Goal: Information Seeking & Learning: Learn about a topic

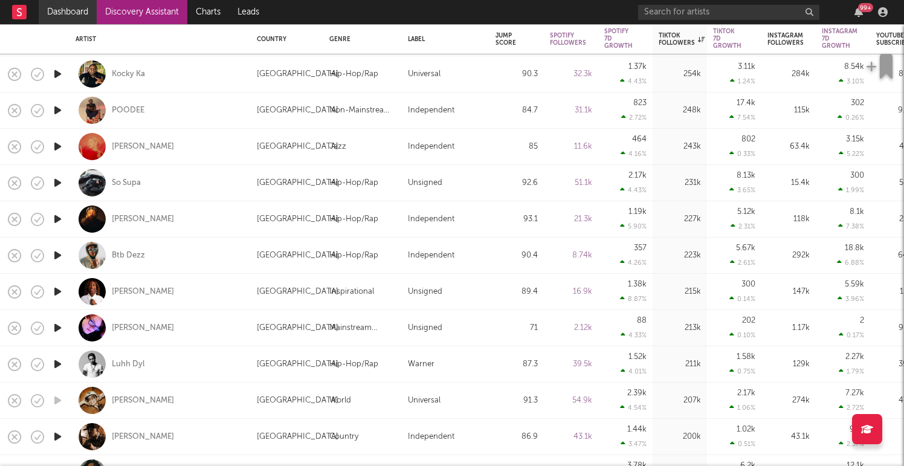
click at [79, 11] on link "Dashboard" at bounding box center [68, 12] width 58 height 24
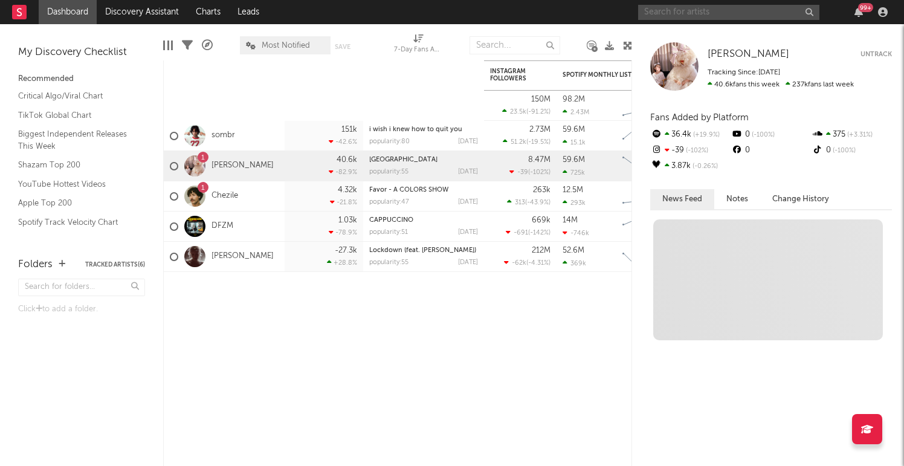
click at [706, 11] on input "text" at bounding box center [728, 12] width 181 height 15
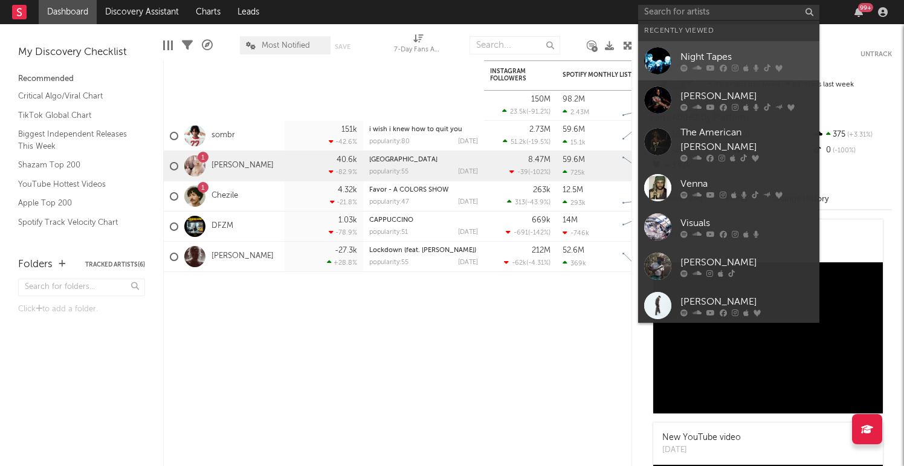
click at [701, 51] on div "Night Tapes" at bounding box center [747, 57] width 133 height 15
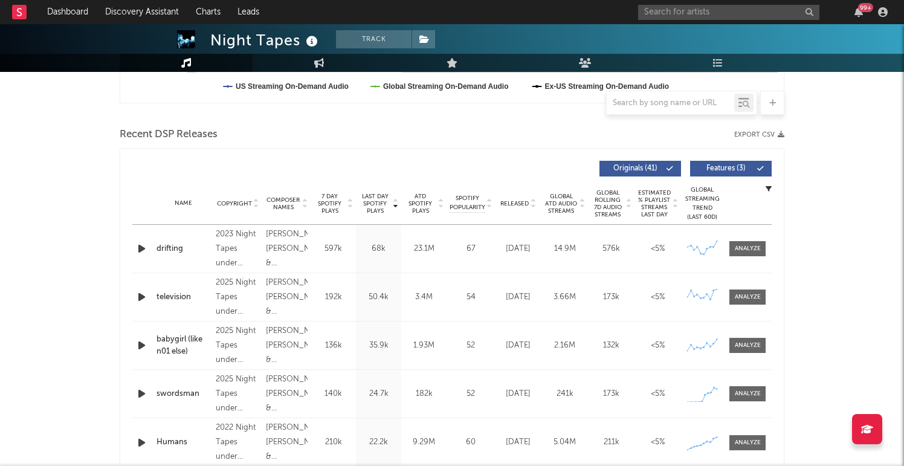
scroll to position [381, 0]
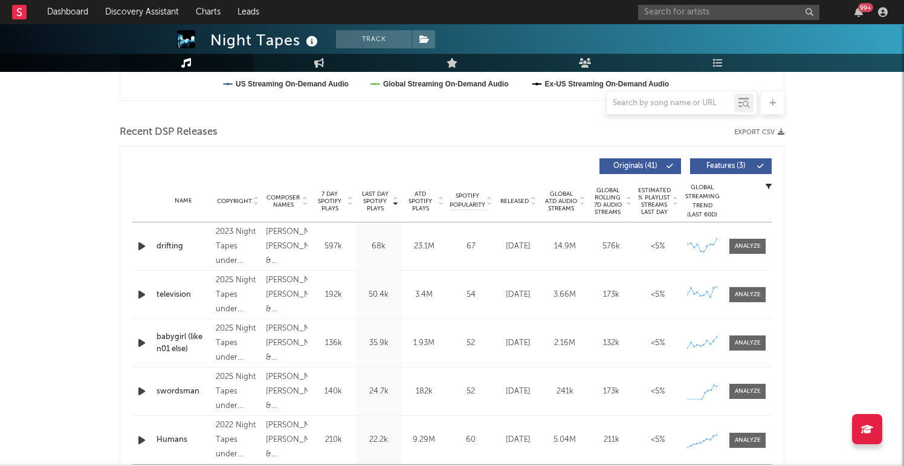
click at [583, 202] on icon at bounding box center [582, 203] width 6 height 5
click at [583, 198] on icon at bounding box center [582, 198] width 6 height 5
click at [583, 204] on icon at bounding box center [582, 203] width 6 height 5
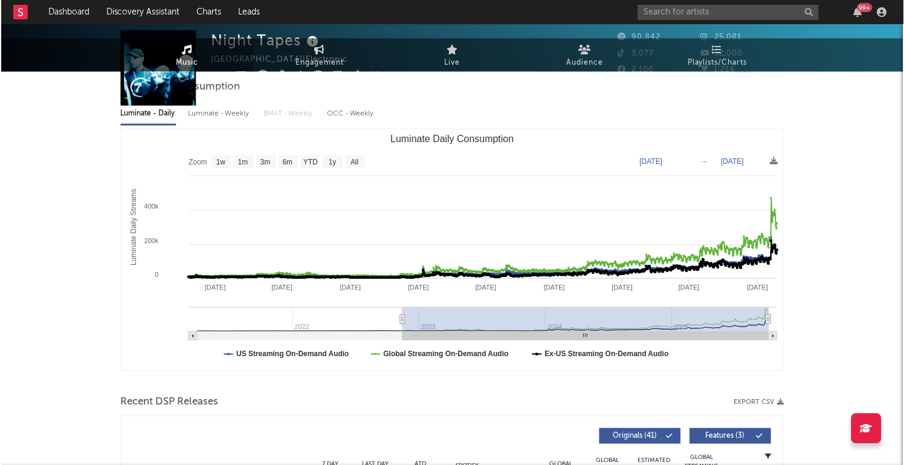
scroll to position [0, 0]
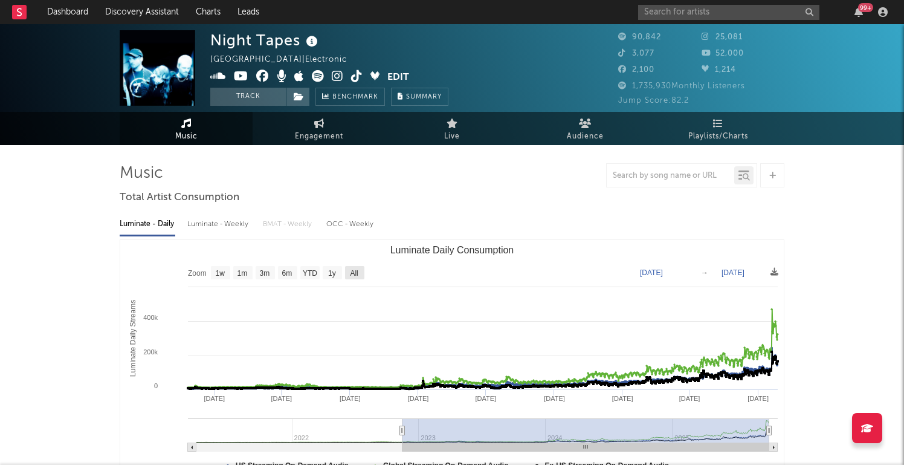
click at [357, 270] on text "All" at bounding box center [354, 273] width 8 height 8
select select "All"
type input "[DATE]"
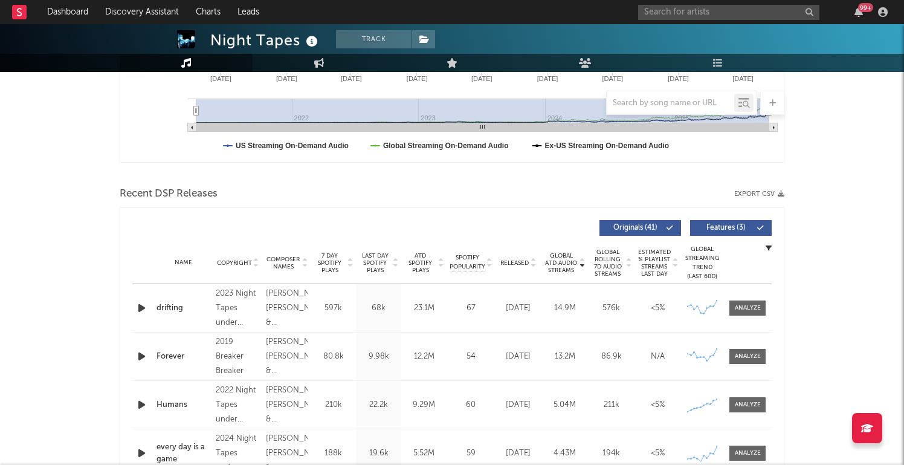
scroll to position [342, 0]
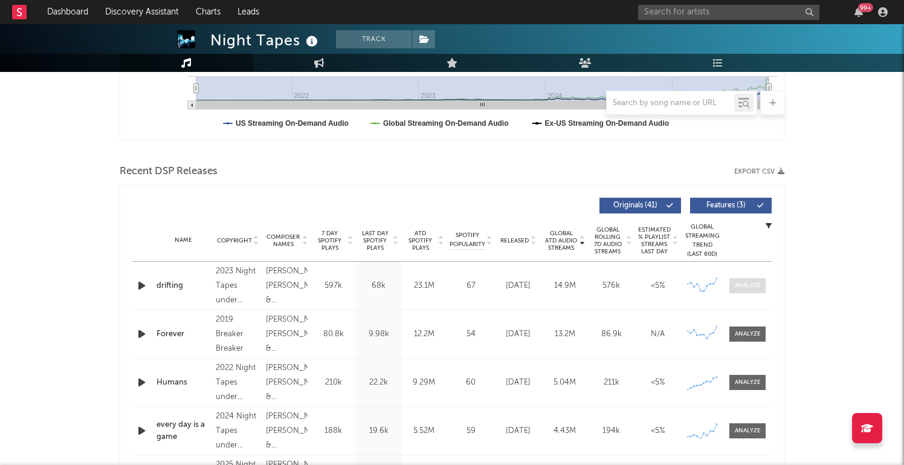
click at [741, 286] on div at bounding box center [748, 285] width 26 height 9
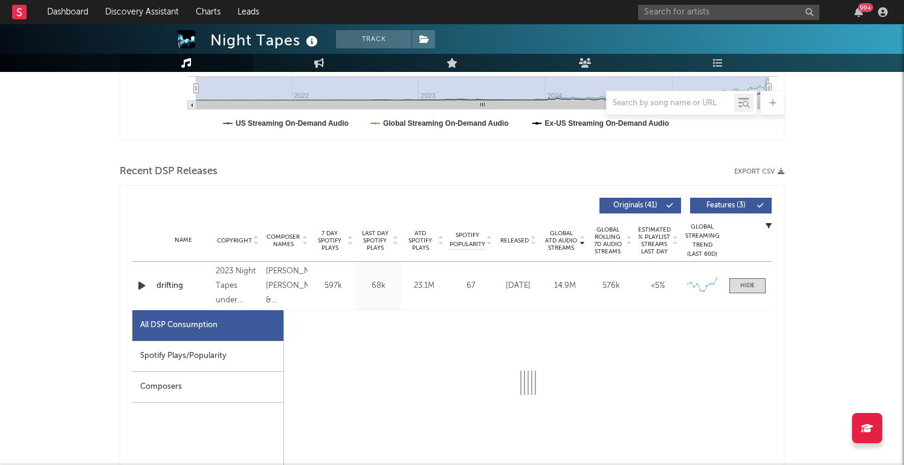
click at [212, 352] on div "Spotify Plays/Popularity" at bounding box center [207, 356] width 151 height 31
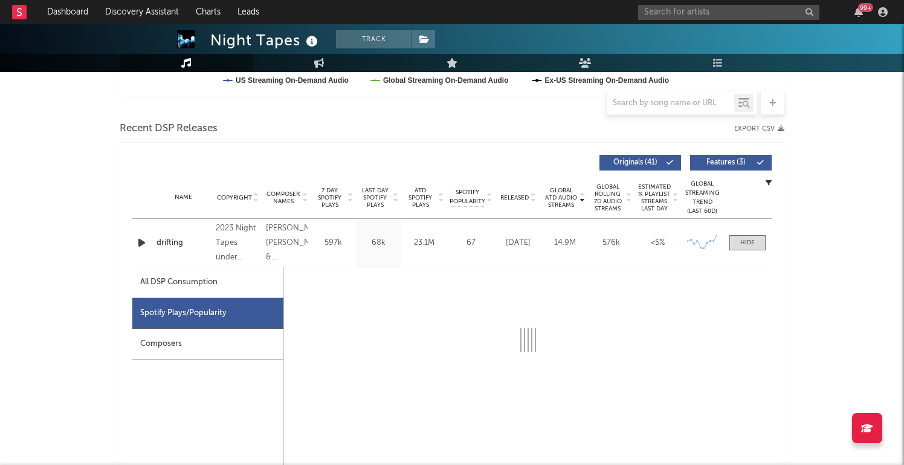
scroll to position [388, 0]
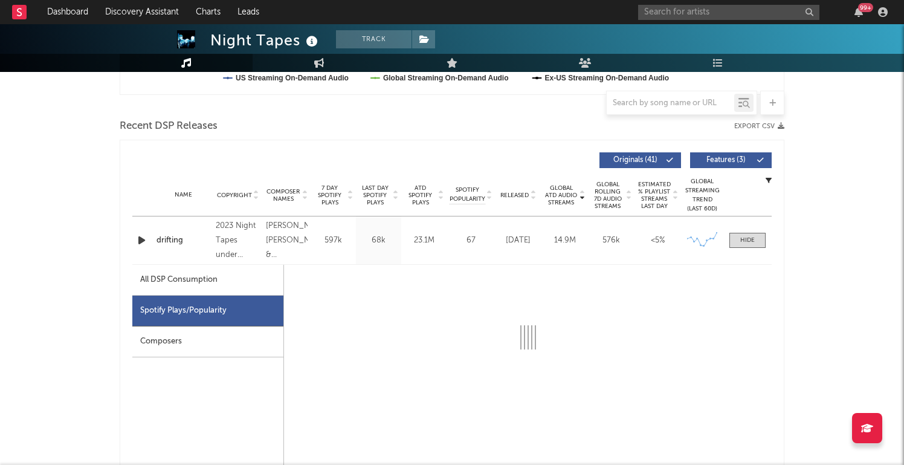
select select "6m"
select select "1w"
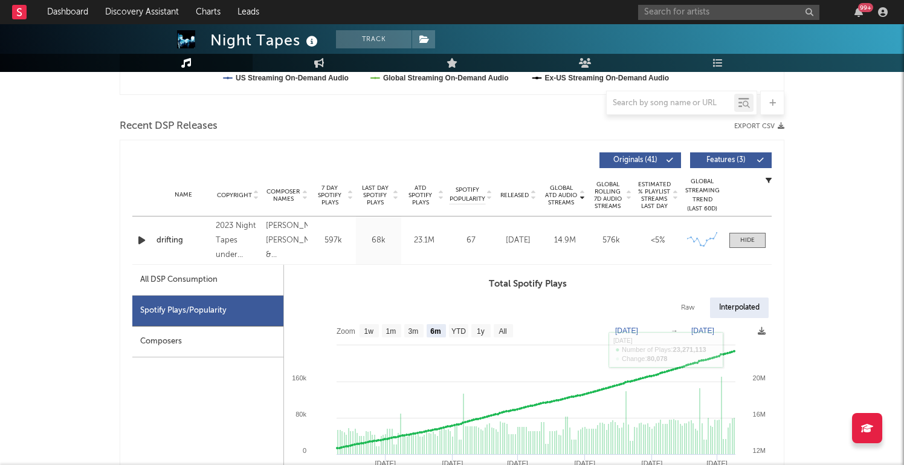
click at [245, 278] on div "All DSP Consumption" at bounding box center [207, 280] width 151 height 31
select select "6m"
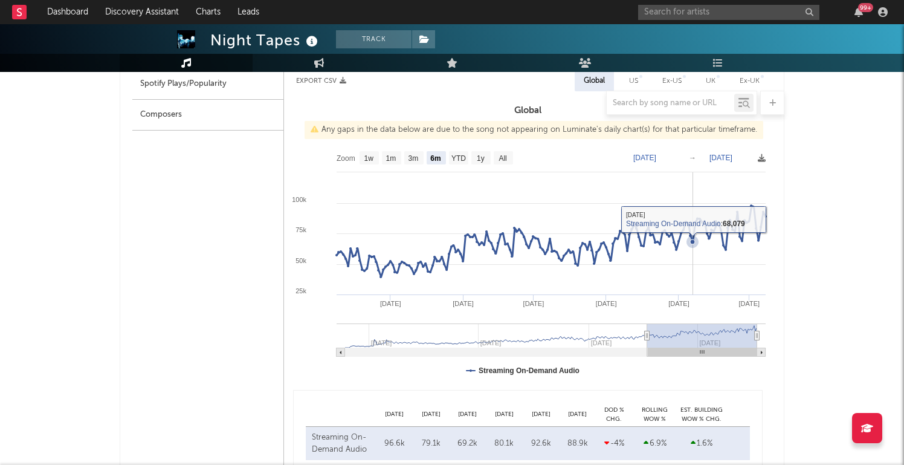
scroll to position [611, 0]
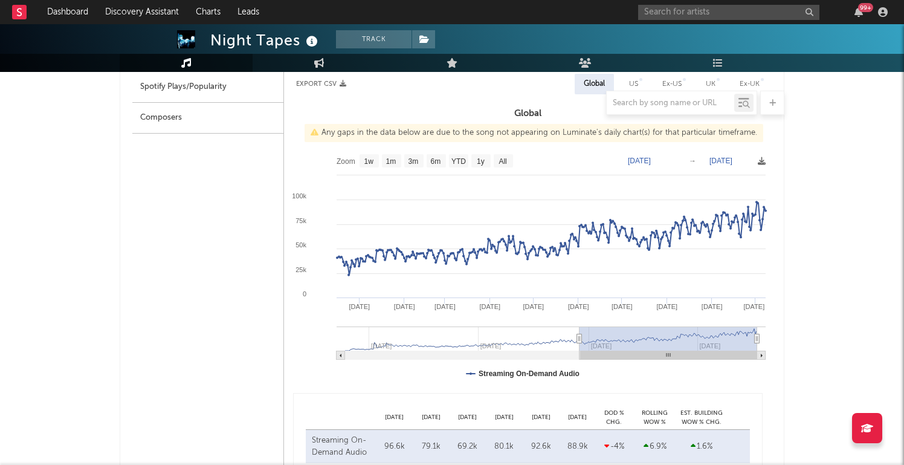
type input "[DATE]"
select select "6m"
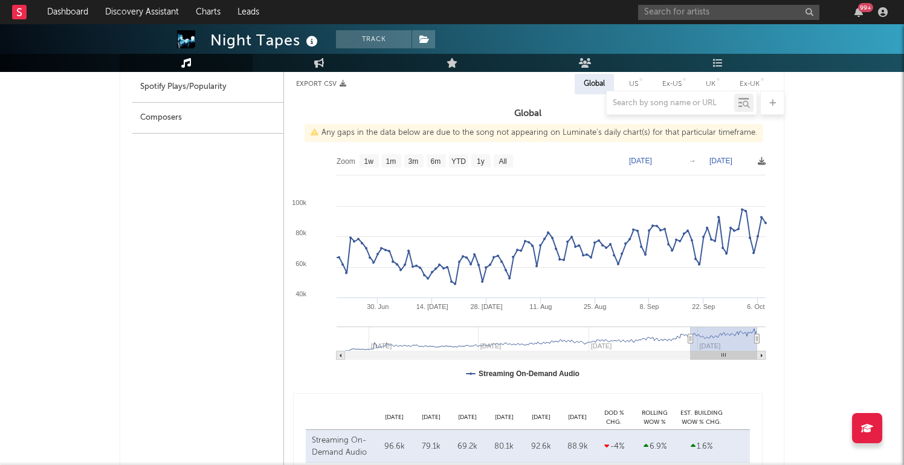
type input "[DATE]"
drag, startPoint x: 646, startPoint y: 334, endPoint x: 694, endPoint y: 320, distance: 49.6
click at [694, 320] on icon "Created with Highcharts 10.3.3 [DATE]. [DATE] [DATE]. Aug 25. Aug [DATE]. [DATE…" at bounding box center [528, 269] width 488 height 242
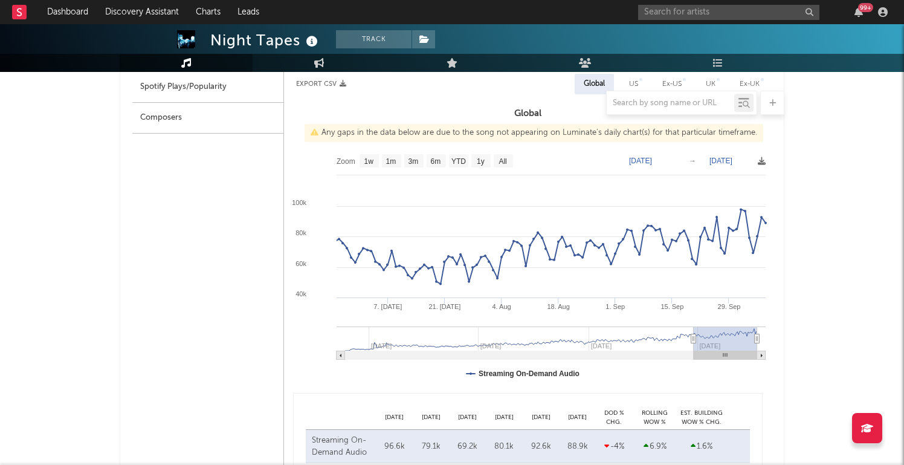
drag, startPoint x: 732, startPoint y: 334, endPoint x: 756, endPoint y: 334, distance: 24.2
click at [756, 334] on g at bounding box center [551, 342] width 429 height 33
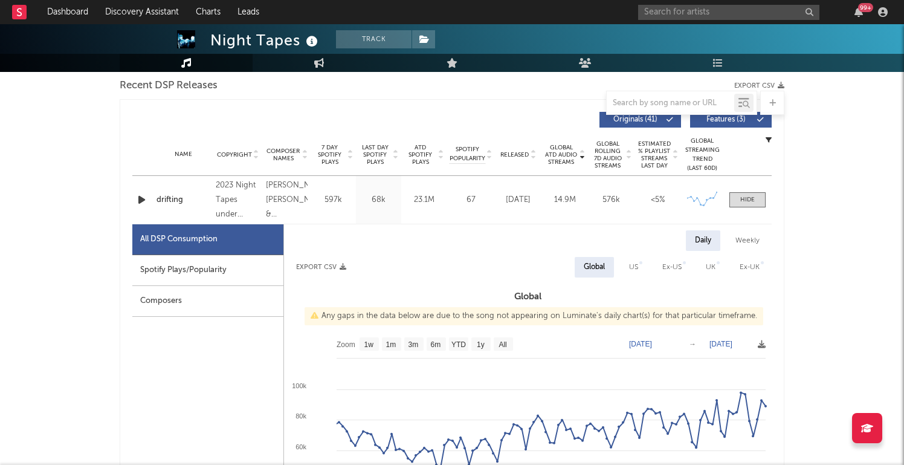
scroll to position [430, 0]
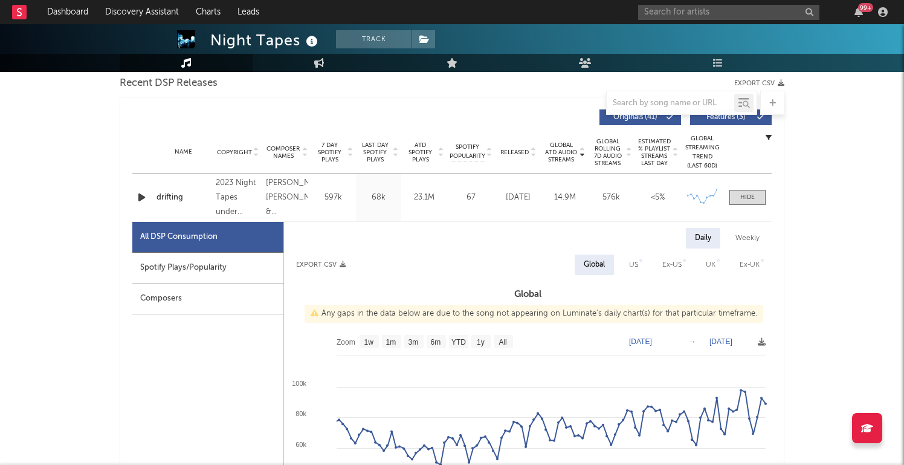
click at [211, 262] on div "Spotify Plays/Popularity" at bounding box center [207, 268] width 151 height 31
select select "6m"
select select "1w"
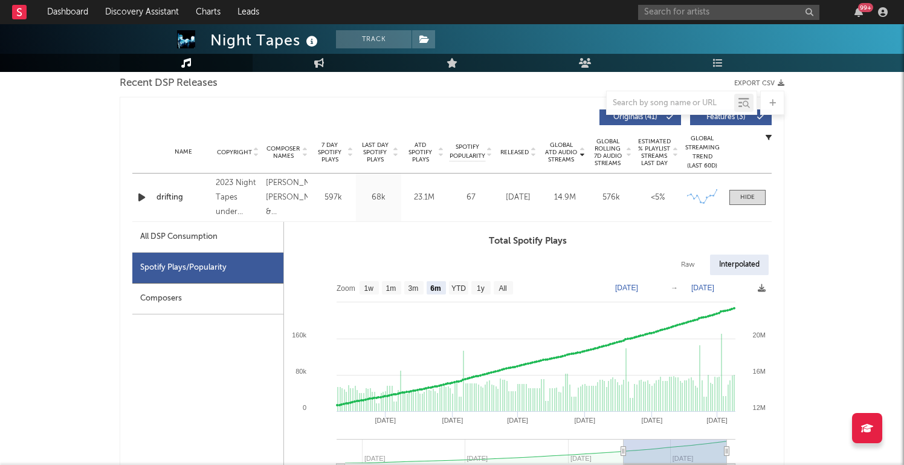
click at [200, 297] on div "Composers" at bounding box center [207, 299] width 151 height 31
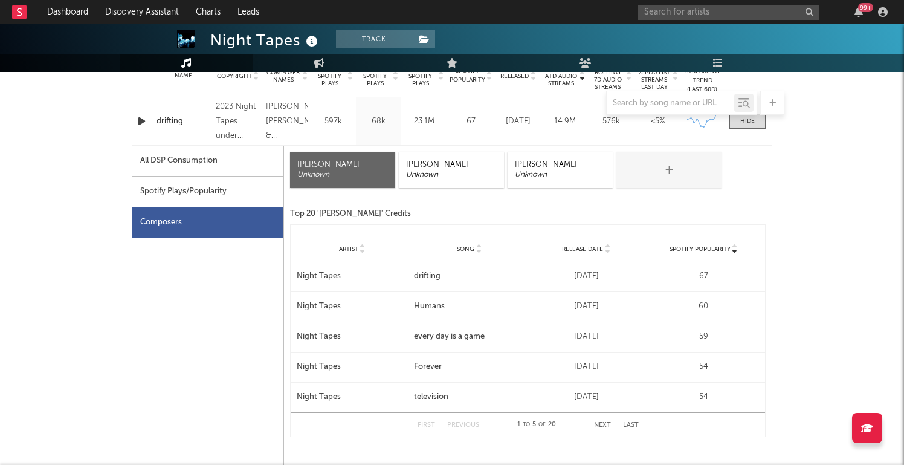
scroll to position [507, 0]
click at [224, 158] on div "All DSP Consumption" at bounding box center [207, 160] width 151 height 31
select select "6m"
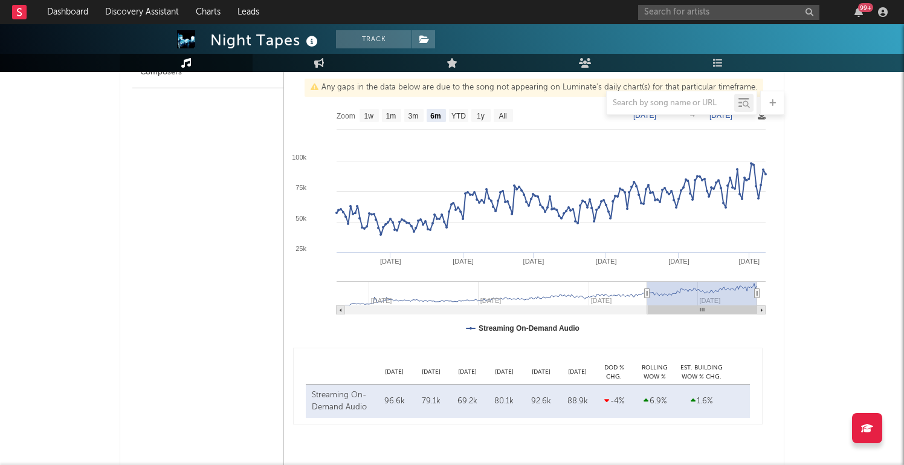
scroll to position [632, 0]
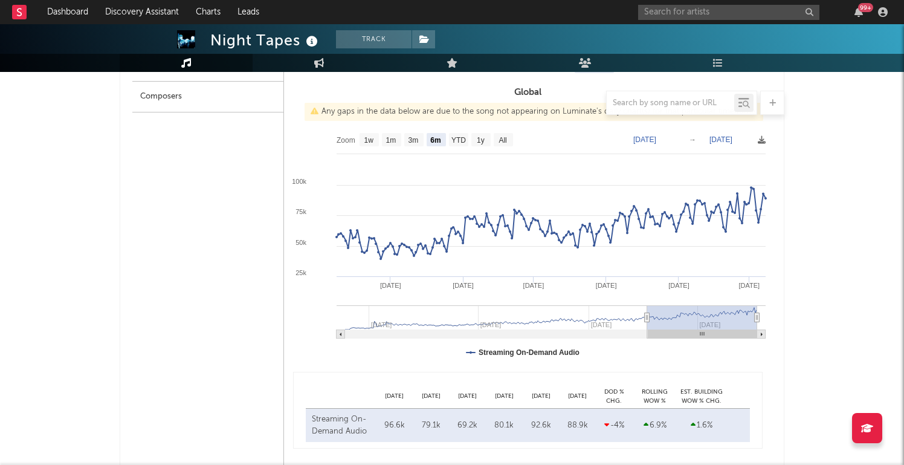
click at [297, 188] on rect at bounding box center [528, 248] width 488 height 242
click at [295, 216] on rect at bounding box center [528, 248] width 488 height 242
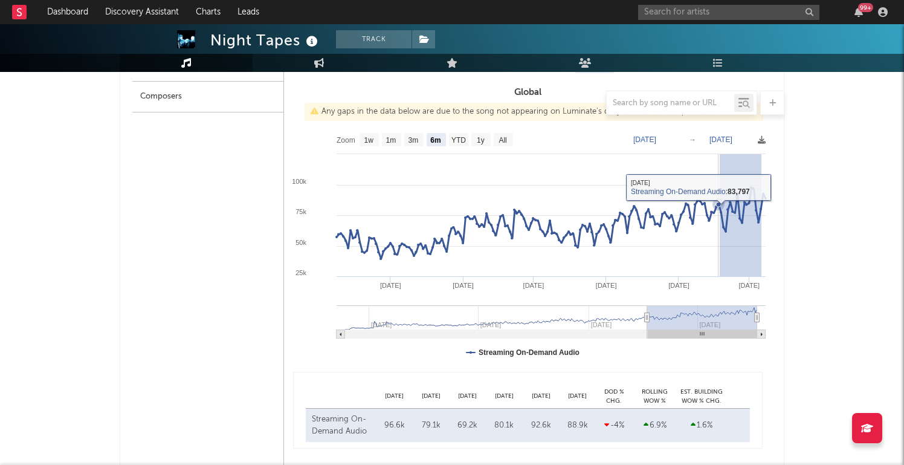
drag, startPoint x: 762, startPoint y: 209, endPoint x: 718, endPoint y: 210, distance: 44.1
type input "[DATE]"
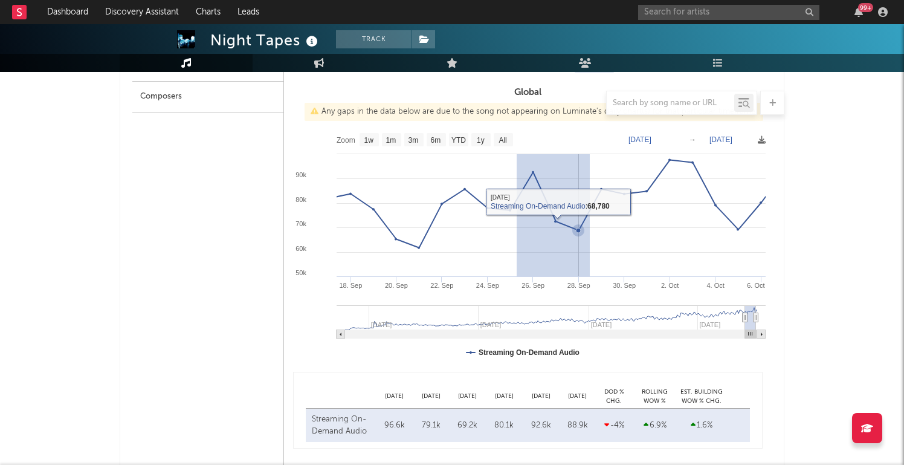
drag, startPoint x: 517, startPoint y: 198, endPoint x: 591, endPoint y: 198, distance: 73.8
click at [591, 198] on icon at bounding box center [556, 204] width 456 height 88
type input "[DATE]"
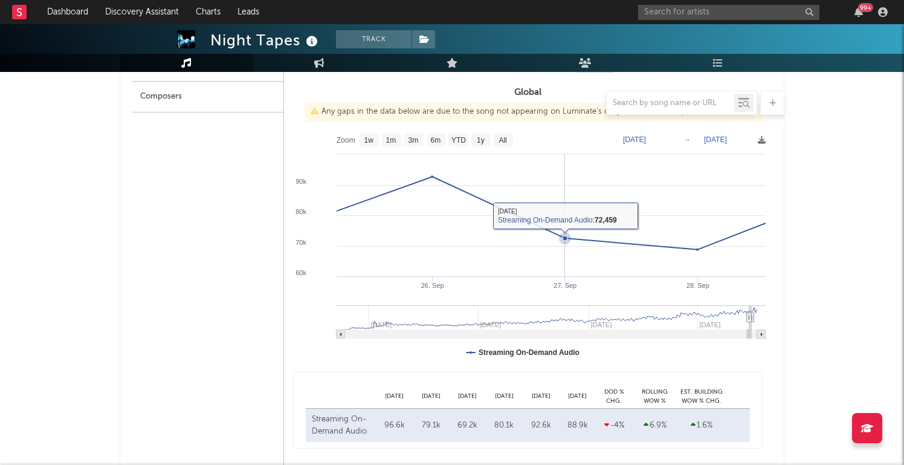
drag, startPoint x: 591, startPoint y: 198, endPoint x: 642, endPoint y: 217, distance: 54.9
click at [640, 216] on rect at bounding box center [528, 248] width 488 height 242
type input "[DATE]"
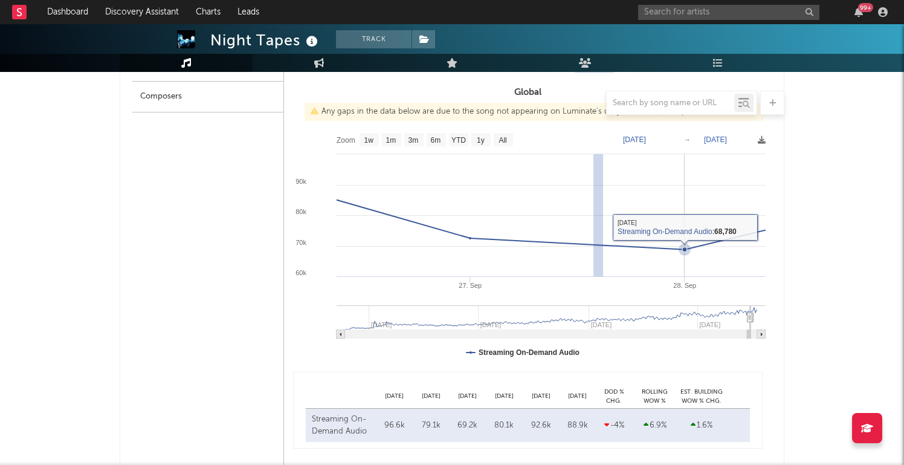
drag, startPoint x: 594, startPoint y: 234, endPoint x: 630, endPoint y: 234, distance: 36.3
click at [630, 234] on rect at bounding box center [528, 248] width 488 height 242
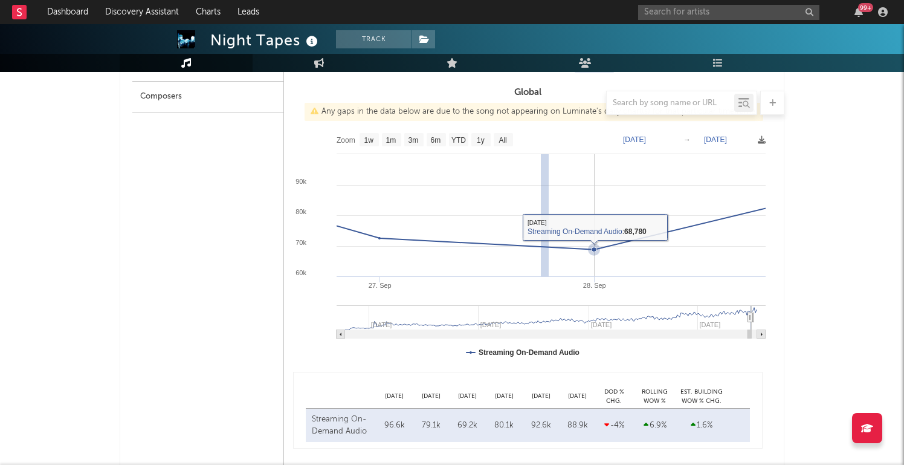
drag, startPoint x: 541, startPoint y: 232, endPoint x: 563, endPoint y: 232, distance: 21.8
click at [563, 232] on rect at bounding box center [528, 248] width 488 height 242
drag, startPoint x: 563, startPoint y: 232, endPoint x: 508, endPoint y: 232, distance: 55.0
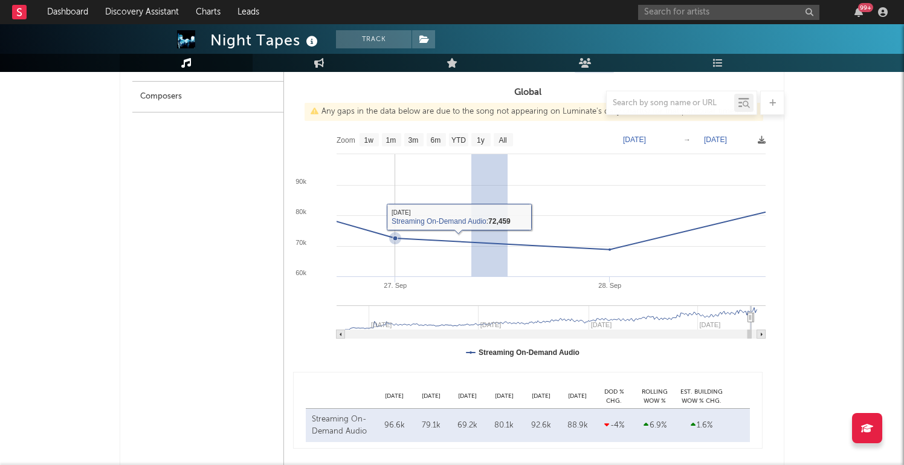
drag, startPoint x: 508, startPoint y: 232, endPoint x: 469, endPoint y: 232, distance: 38.7
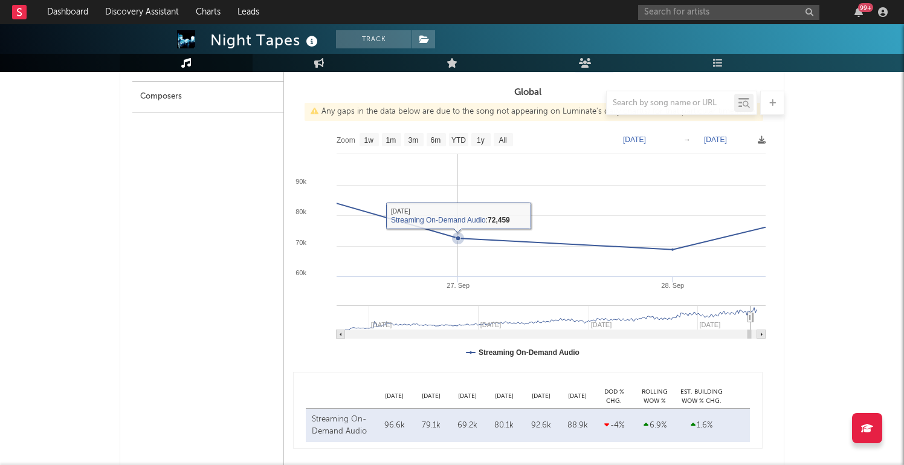
click at [564, 234] on rect at bounding box center [528, 248] width 488 height 242
drag, startPoint x: 564, startPoint y: 234, endPoint x: 574, endPoint y: 234, distance: 10.3
click at [574, 234] on rect at bounding box center [528, 248] width 488 height 242
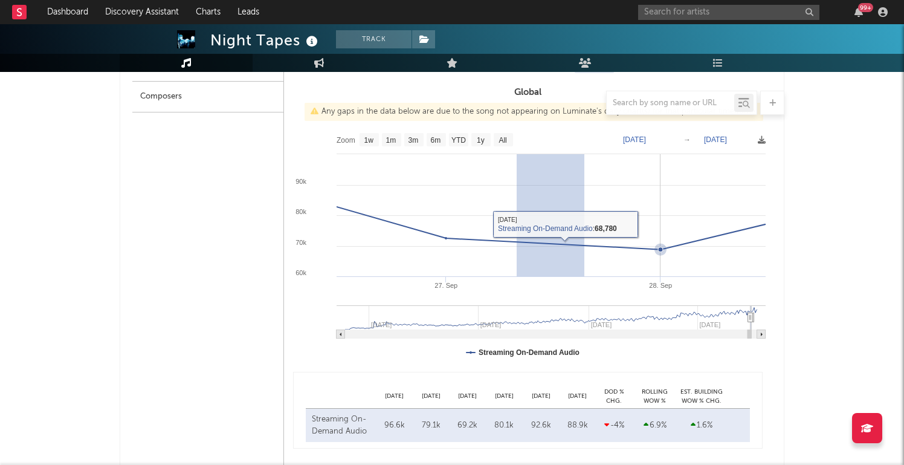
drag, startPoint x: 517, startPoint y: 234, endPoint x: 586, endPoint y: 234, distance: 69.5
click at [586, 234] on rect at bounding box center [528, 248] width 488 height 242
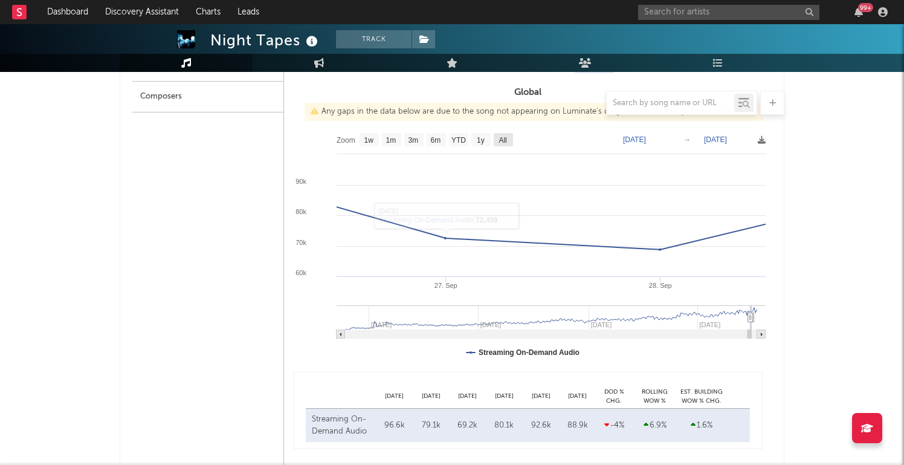
click at [498, 144] on rect at bounding box center [503, 139] width 19 height 13
select select "All"
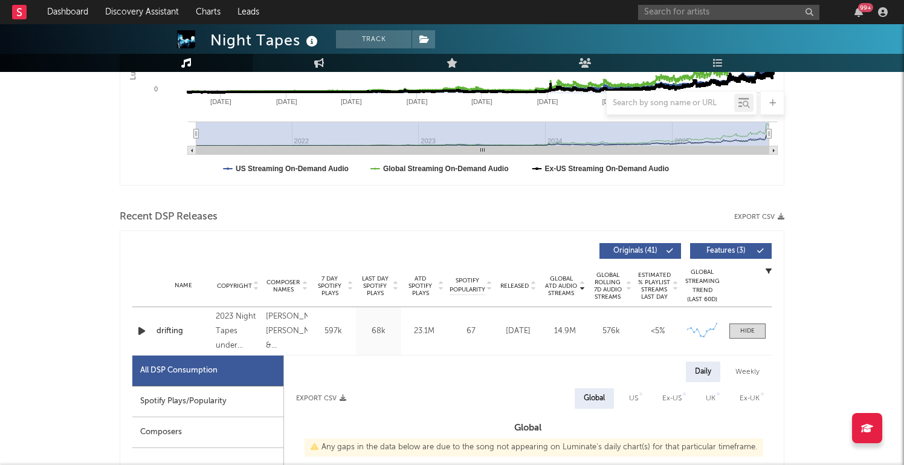
scroll to position [284, 0]
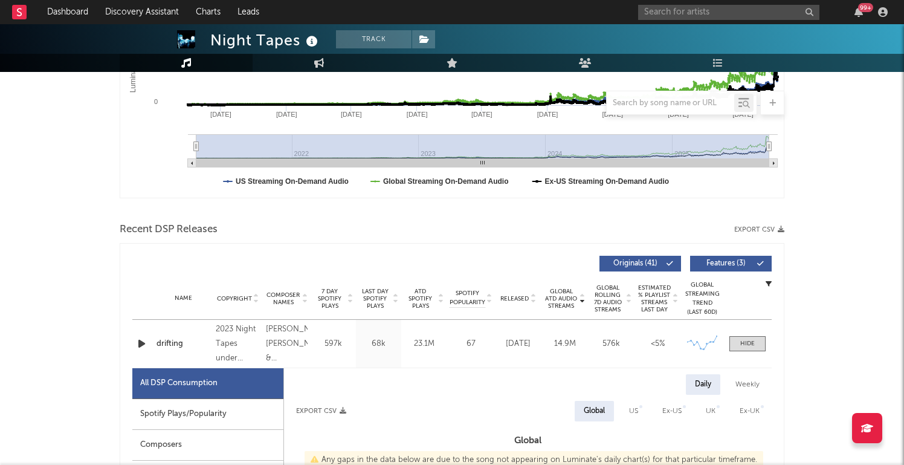
click at [211, 412] on div "Spotify Plays/Popularity" at bounding box center [207, 414] width 151 height 31
select select "All"
select select "1w"
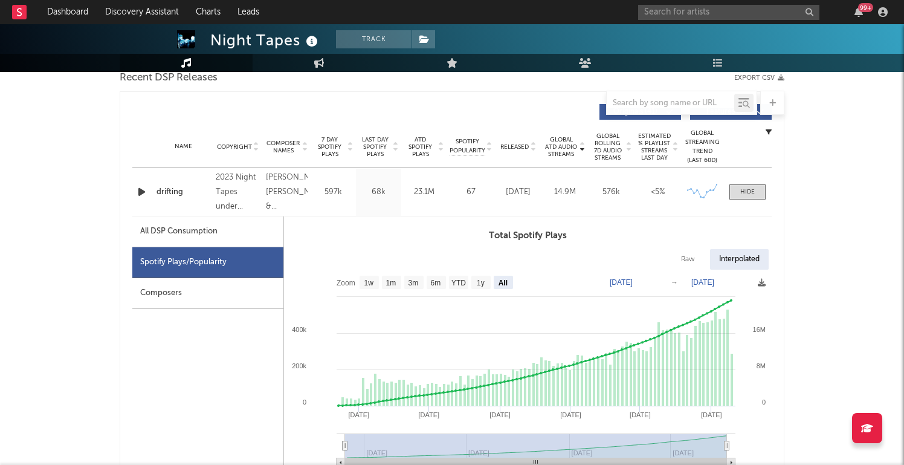
scroll to position [435, 0]
click at [249, 233] on div "All DSP Consumption" at bounding box center [207, 232] width 151 height 31
select select "All"
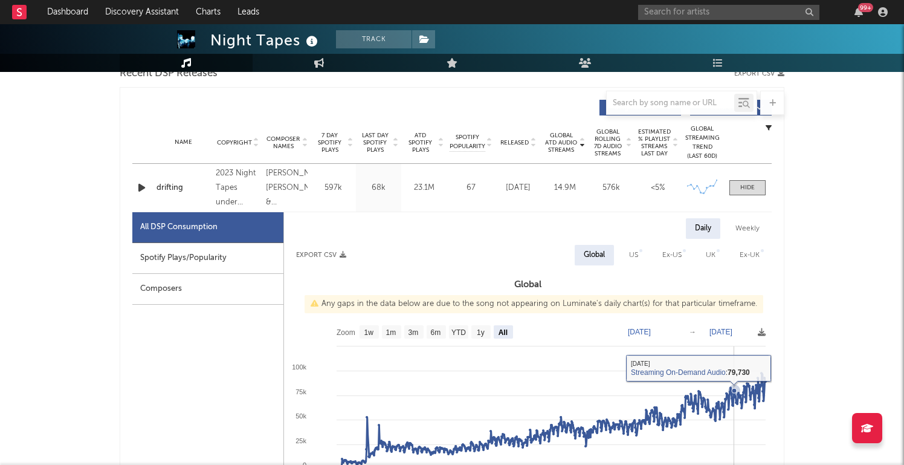
scroll to position [416, 0]
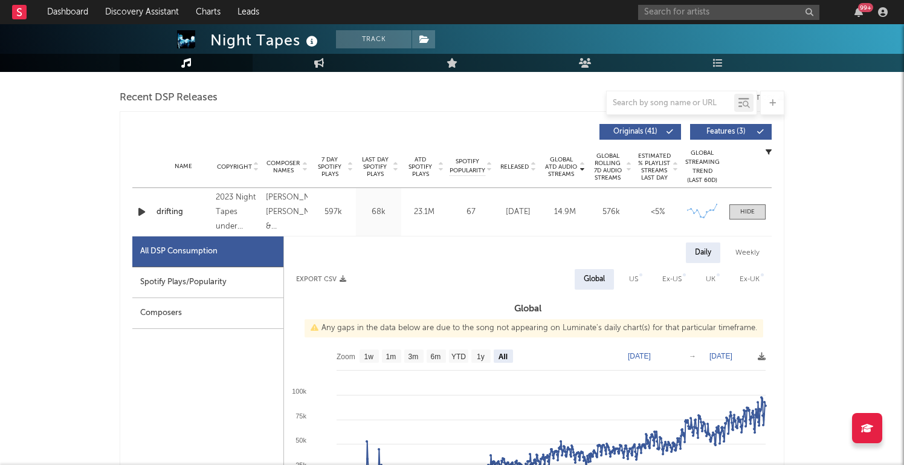
click at [482, 218] on div "Name drifting Copyright 2023 Night Tapes under exclusive license to Nettwerk Mu…" at bounding box center [452, 212] width 640 height 48
click at [479, 204] on div "Name drifting Copyright 2023 Night Tapes under exclusive license to Nettwerk Mu…" at bounding box center [452, 212] width 640 height 48
click at [325, 193] on div "Name drifting Copyright 2023 Night Tapes under exclusive license to Nettwerk Mu…" at bounding box center [452, 212] width 640 height 48
click at [186, 197] on div "Name drifting Copyright 2023 Night Tapes under exclusive license to Nettwerk Mu…" at bounding box center [452, 212] width 640 height 48
click at [725, 230] on div "Name drifting Copyright 2023 Night Tapes under exclusive license to Nettwerk Mu…" at bounding box center [452, 212] width 640 height 48
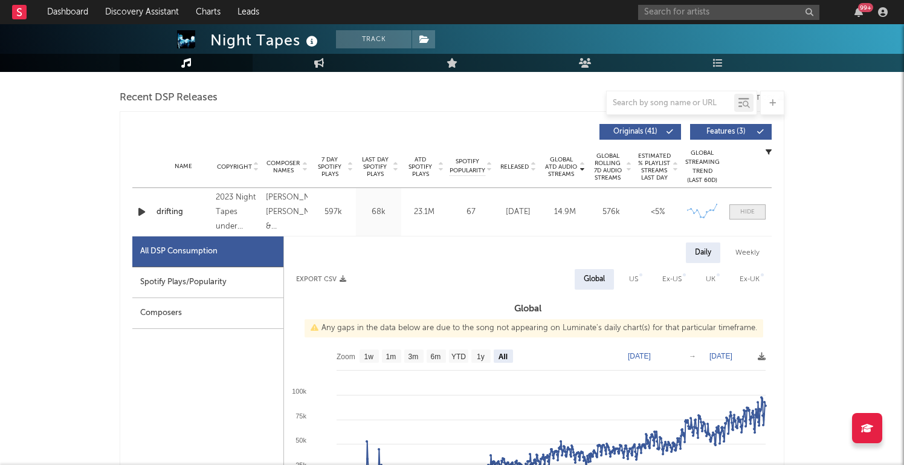
click at [746, 212] on div at bounding box center [748, 211] width 15 height 9
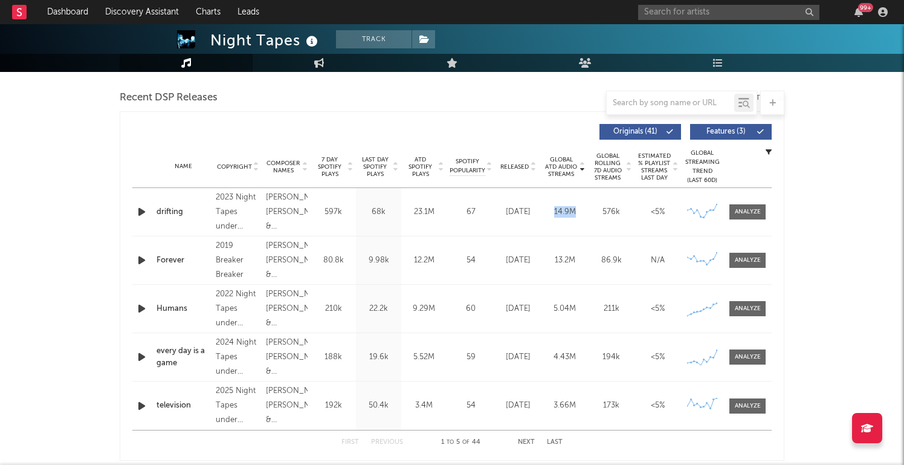
drag, startPoint x: 548, startPoint y: 212, endPoint x: 582, endPoint y: 211, distance: 33.3
click at [582, 211] on div "14.9M" at bounding box center [565, 212] width 41 height 12
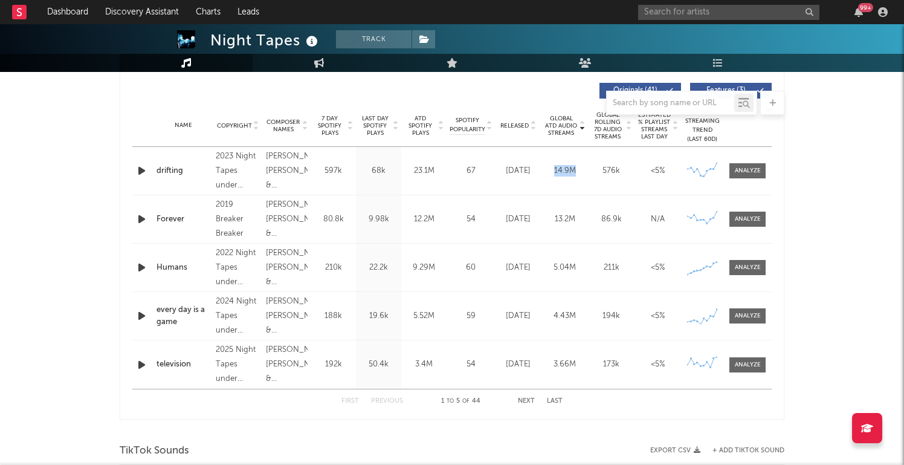
scroll to position [455, 0]
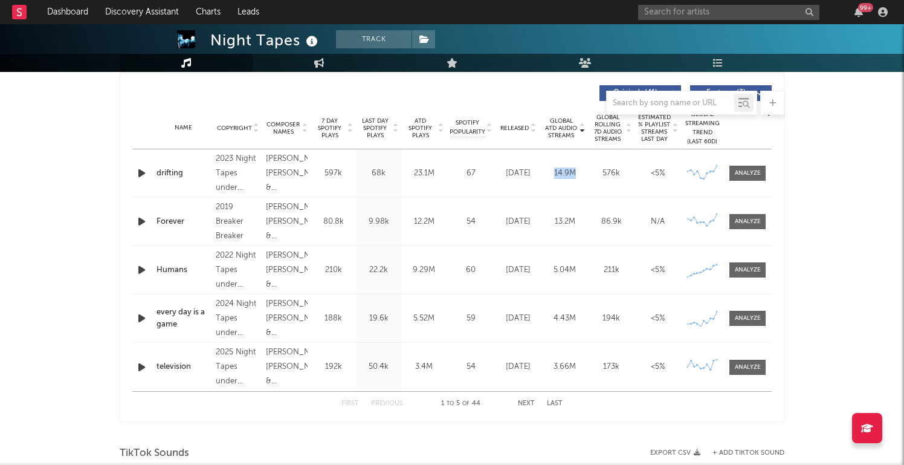
click at [550, 402] on button "Last" at bounding box center [555, 403] width 16 height 7
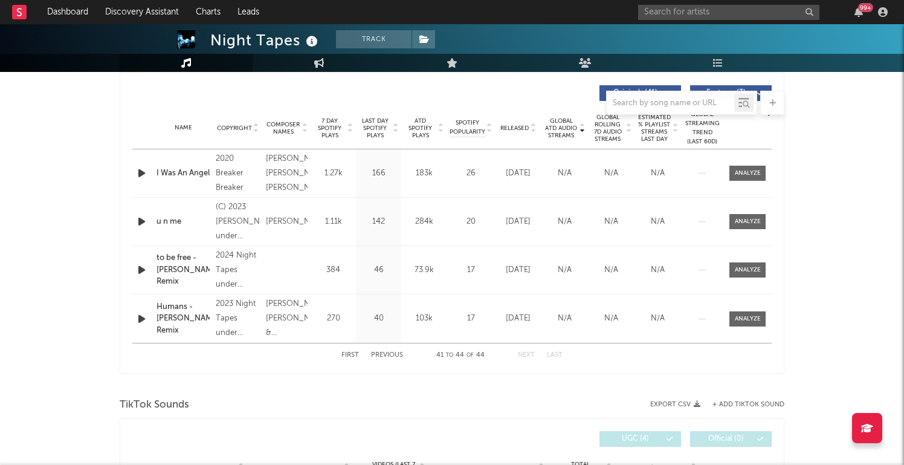
click at [523, 354] on button "Next" at bounding box center [526, 355] width 17 height 7
click at [354, 355] on button "First" at bounding box center [351, 355] width 18 height 7
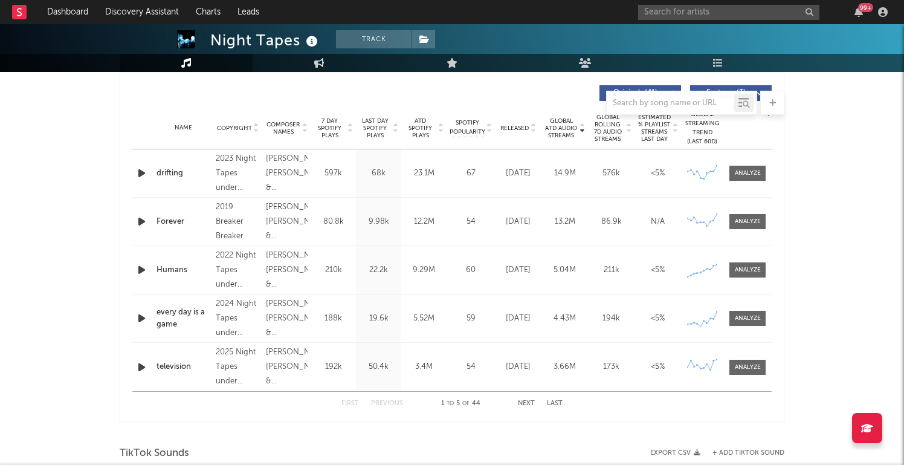
click at [527, 402] on button "Next" at bounding box center [526, 403] width 17 height 7
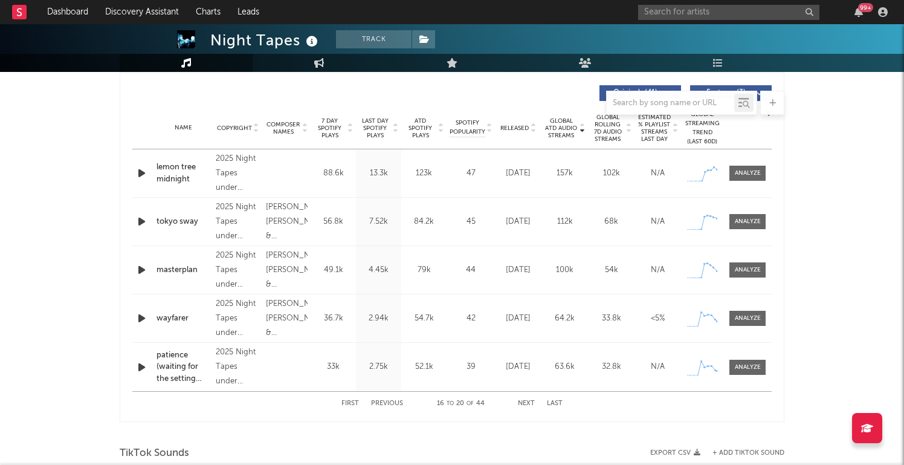
click at [527, 402] on button "Next" at bounding box center [526, 403] width 17 height 7
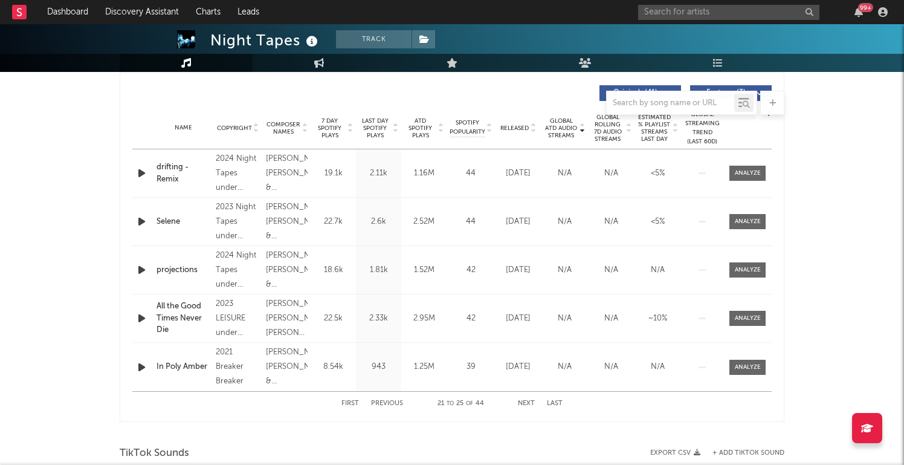
click at [527, 402] on button "Next" at bounding box center [526, 403] width 17 height 7
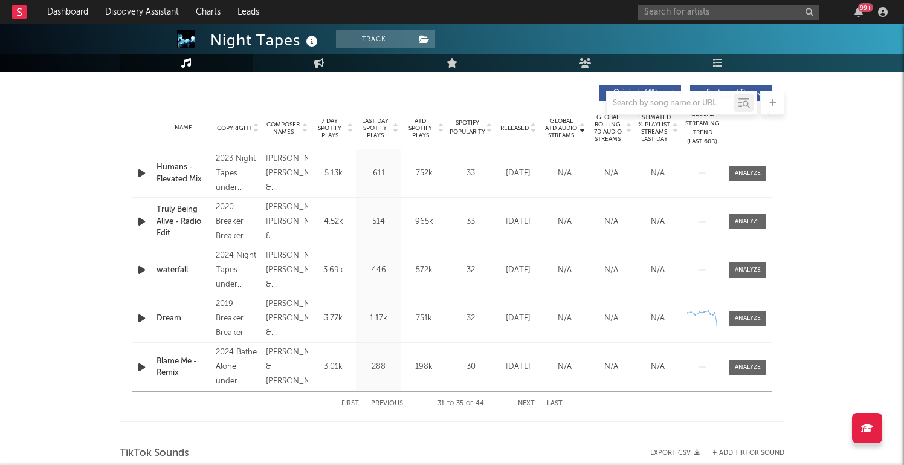
click at [527, 402] on button "Next" at bounding box center [526, 403] width 17 height 7
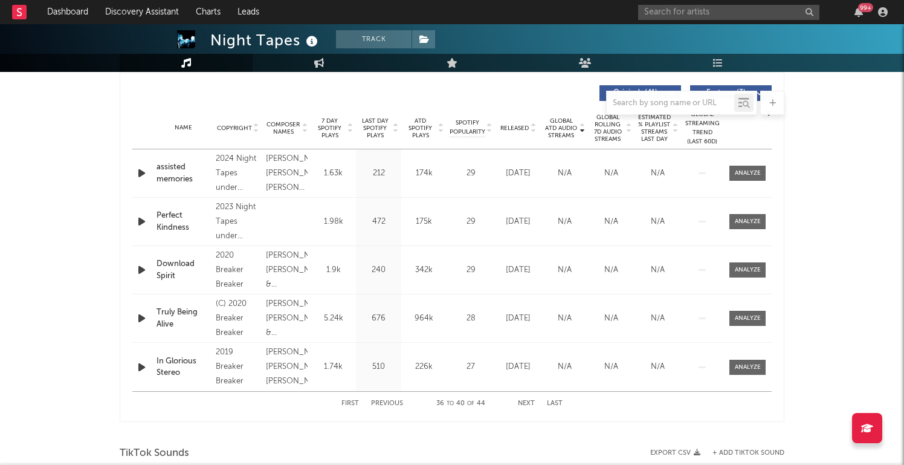
click at [527, 402] on button "Next" at bounding box center [526, 403] width 17 height 7
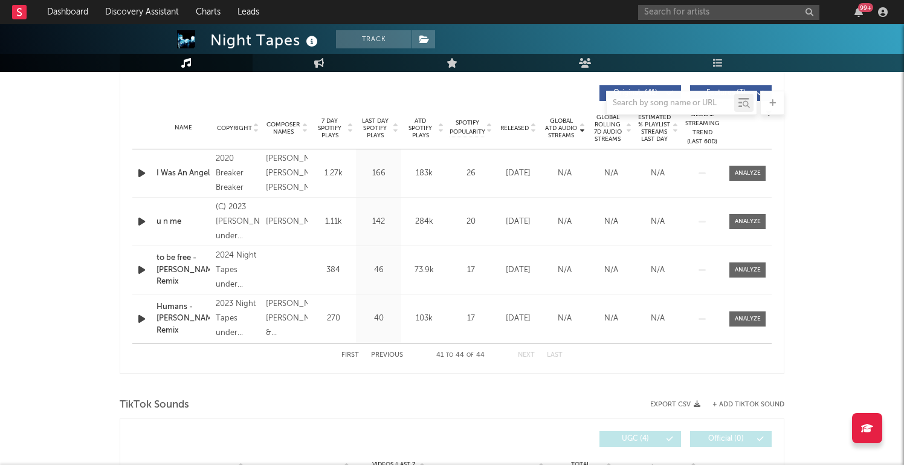
click at [351, 352] on button "First" at bounding box center [351, 355] width 18 height 7
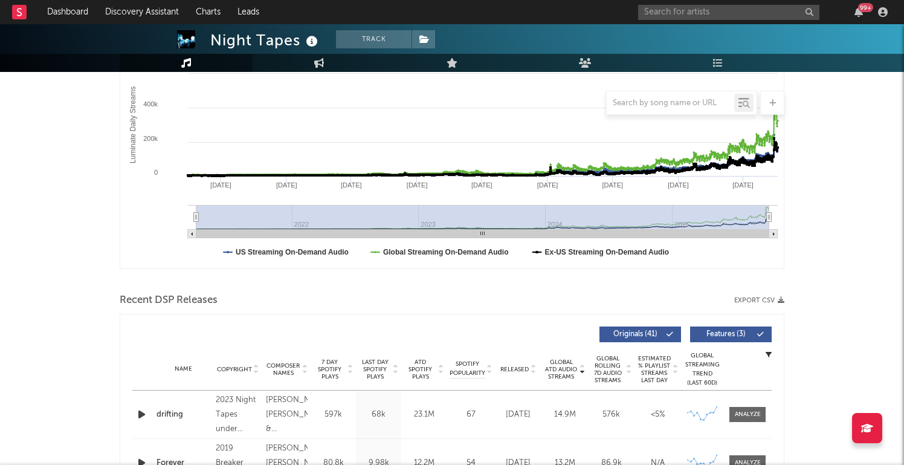
scroll to position [0, 0]
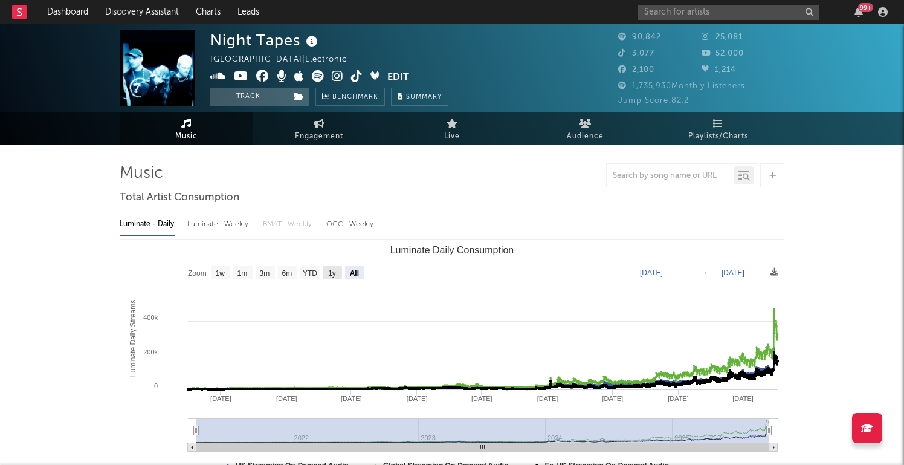
click at [334, 272] on text "1y" at bounding box center [332, 273] width 8 height 8
select select "1y"
type input "[DATE]"
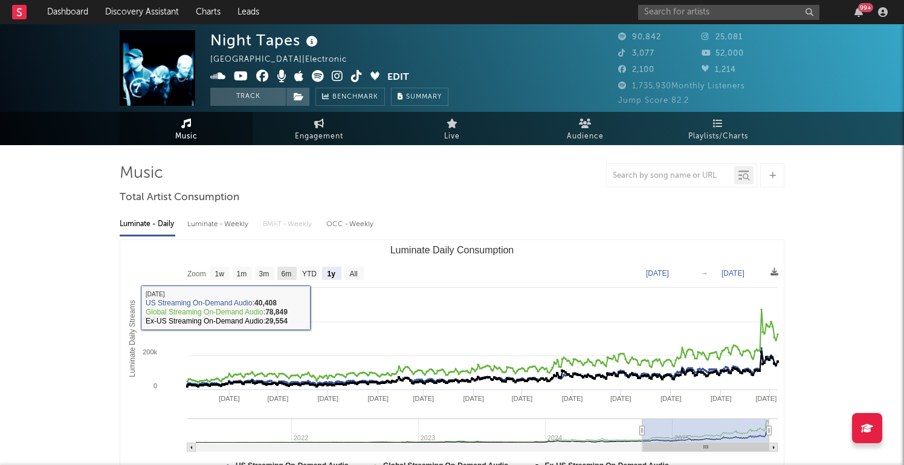
click at [285, 268] on rect "Luminate Daily Consumption" at bounding box center [286, 273] width 19 height 13
select select "6m"
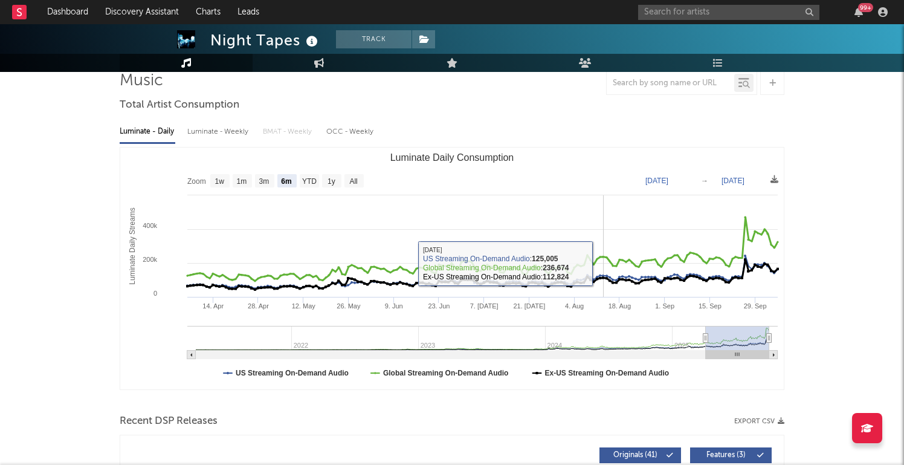
scroll to position [145, 0]
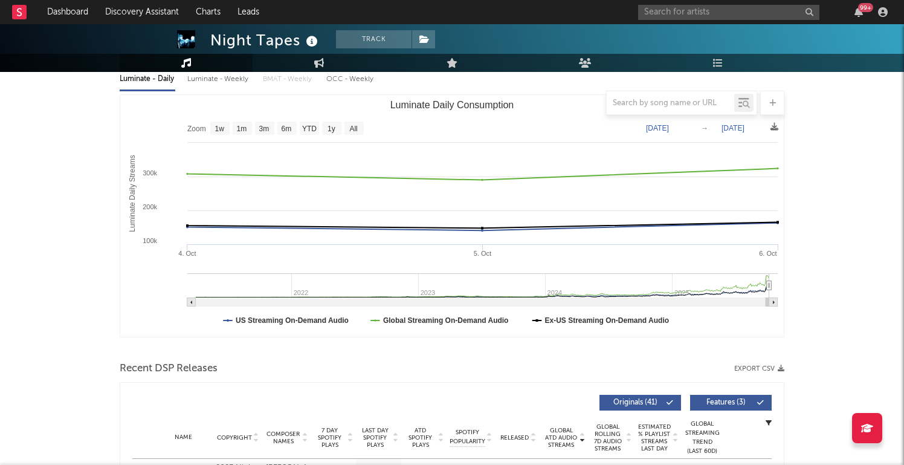
type input "[DATE]"
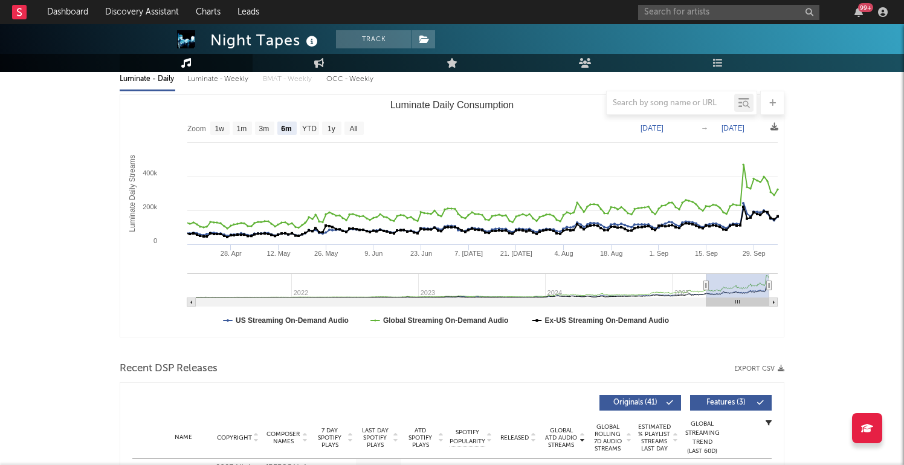
select select "6m"
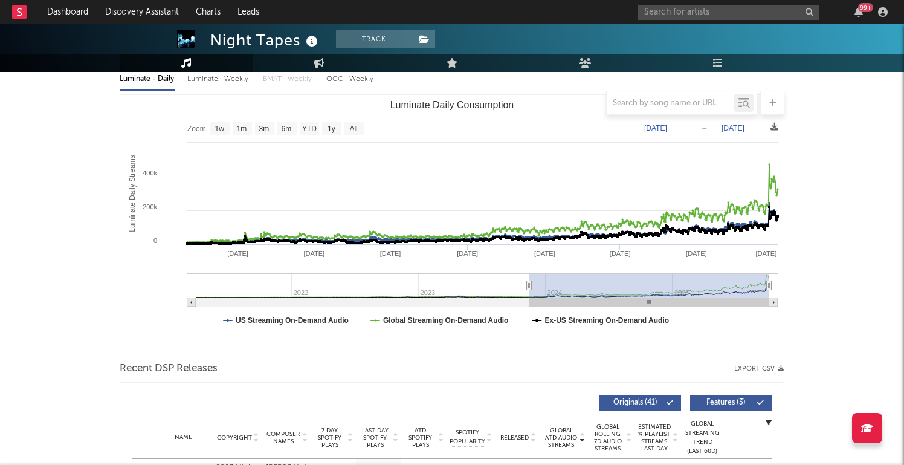
drag, startPoint x: 705, startPoint y: 282, endPoint x: 539, endPoint y: 323, distance: 171.1
click at [539, 323] on icon "Created with Highcharts 10.3.3 Luminate Daily Streams Luminate Daily Consumptio…" at bounding box center [452, 216] width 664 height 242
type input "[DATE]"
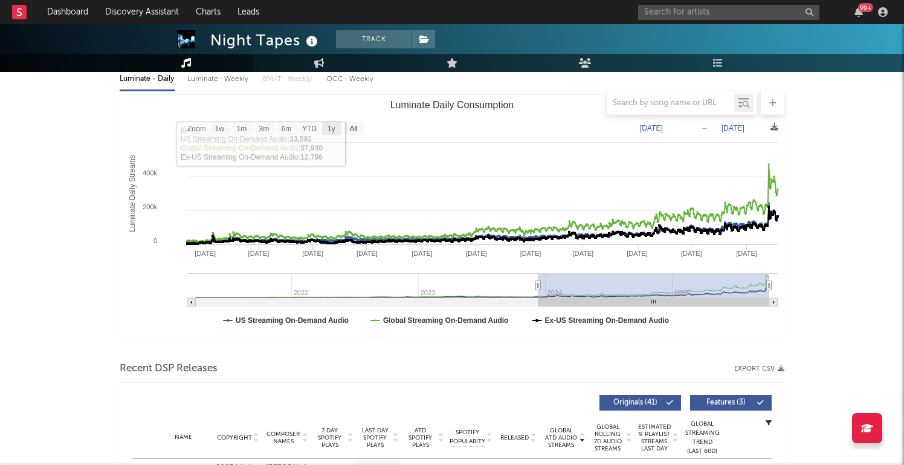
click at [335, 126] on text "1y" at bounding box center [332, 129] width 8 height 8
select select "1y"
type input "[DATE]"
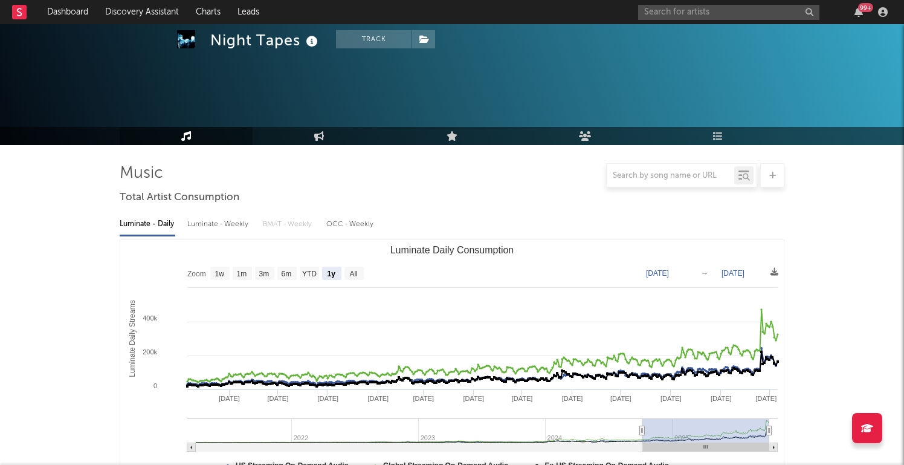
scroll to position [145, 0]
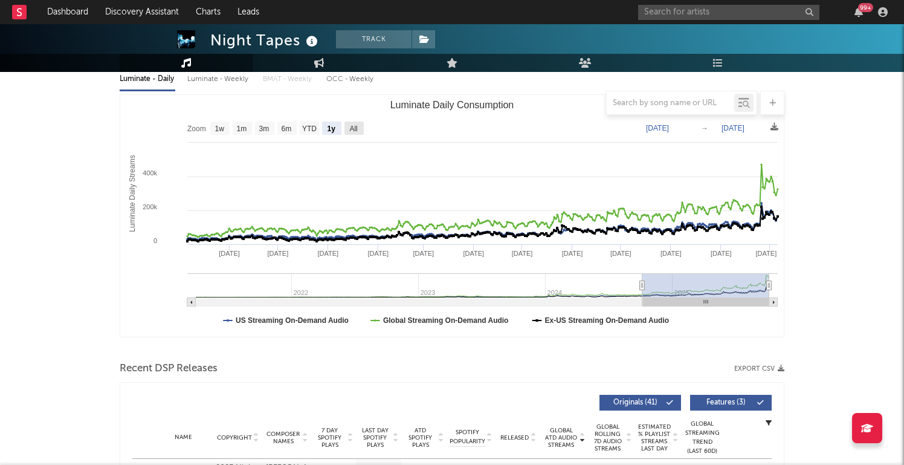
click at [357, 128] on text "All" at bounding box center [353, 129] width 8 height 8
select select "All"
type input "[DATE]"
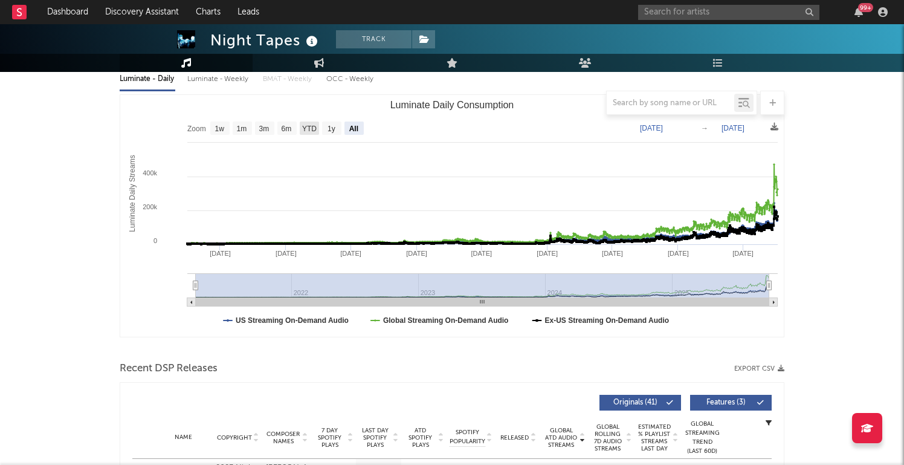
click at [312, 125] on text "YTD" at bounding box center [309, 129] width 15 height 8
select select "YTD"
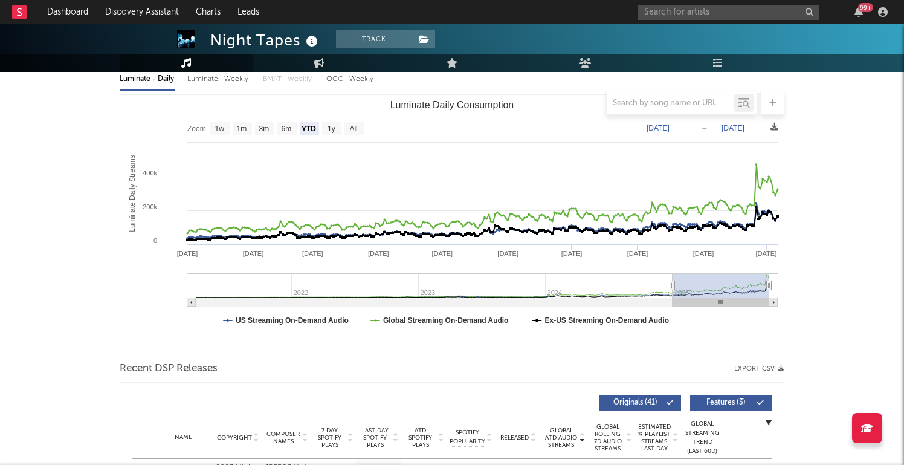
type input "2024-10-18"
select select "1y"
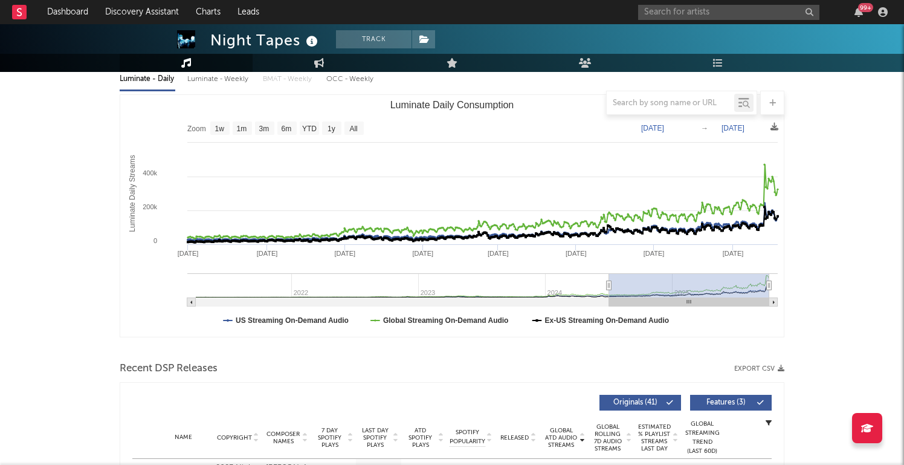
type input "2024-07-05"
drag, startPoint x: 670, startPoint y: 286, endPoint x: 611, endPoint y: 300, distance: 61.6
click at [611, 300] on icon "Created with Highcharts 10.3.3 Luminate Daily Streams Luminate Daily Consumptio…" at bounding box center [452, 216] width 664 height 242
click at [196, 80] on div "Luminate - Weekly" at bounding box center [218, 79] width 63 height 21
select select "6m"
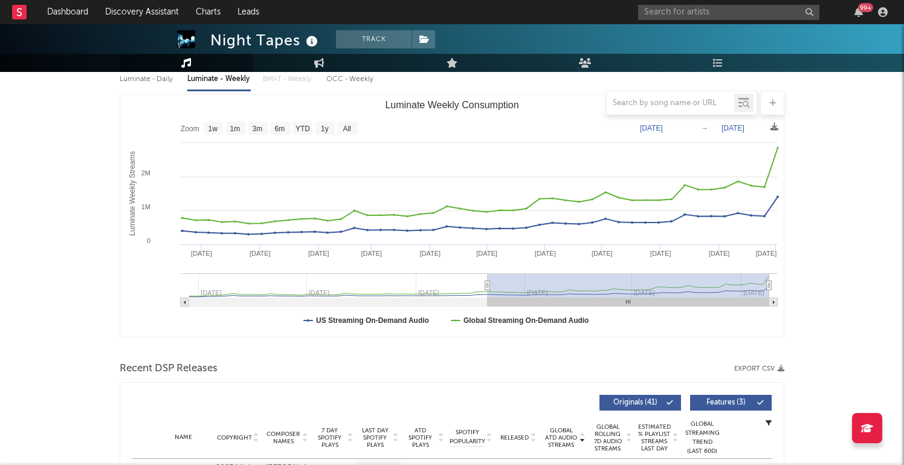
drag, startPoint x: 606, startPoint y: 284, endPoint x: 488, endPoint y: 289, distance: 118.6
click at [488, 289] on icon "Luminate Weekly Consumption" at bounding box center [487, 285] width 5 height 9
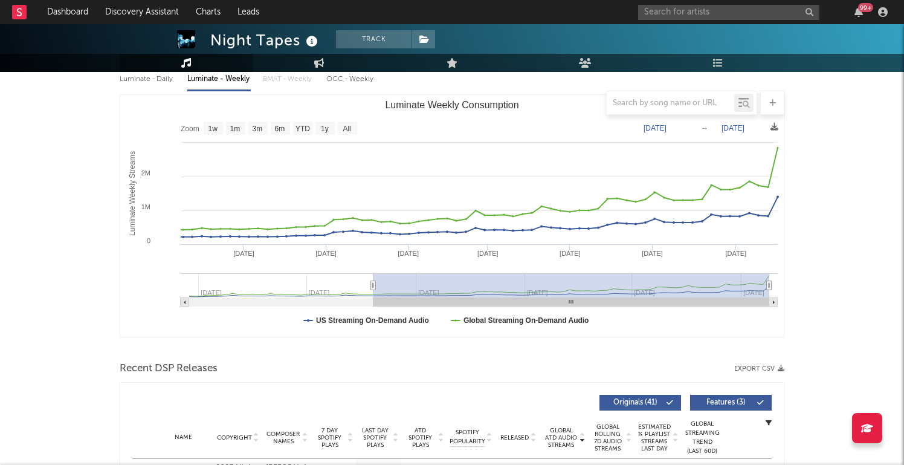
drag, startPoint x: 487, startPoint y: 285, endPoint x: 365, endPoint y: 293, distance: 123.0
click at [364, 293] on g "Luminate Weekly Consumption" at bounding box center [479, 289] width 597 height 33
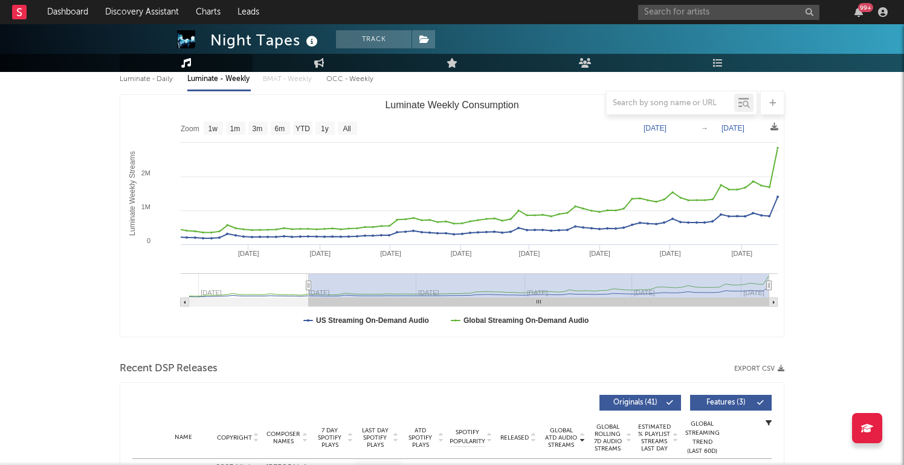
drag, startPoint x: 362, startPoint y: 284, endPoint x: 309, endPoint y: 276, distance: 53.7
click at [309, 276] on g "Luminate Weekly Consumption" at bounding box center [479, 289] width 597 height 33
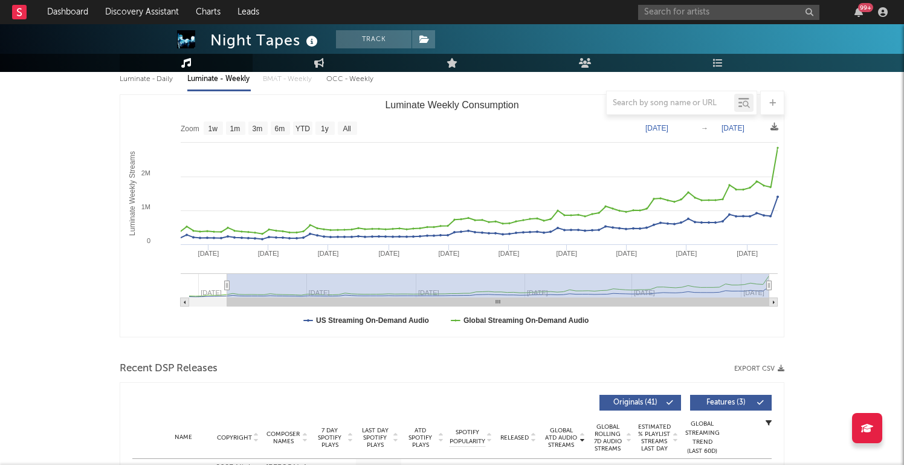
type input "2023-12-23"
select select "All"
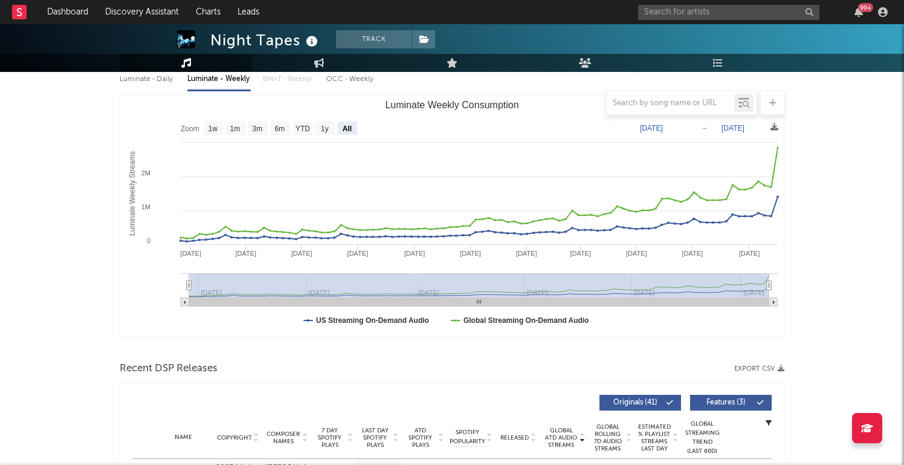
drag, startPoint x: 308, startPoint y: 283, endPoint x: 144, endPoint y: 294, distance: 164.2
click at [144, 294] on icon "Created with Highcharts 10.3.3 Luminate Weekly Streams Luminate Weekly Consumpt…" at bounding box center [452, 216] width 664 height 242
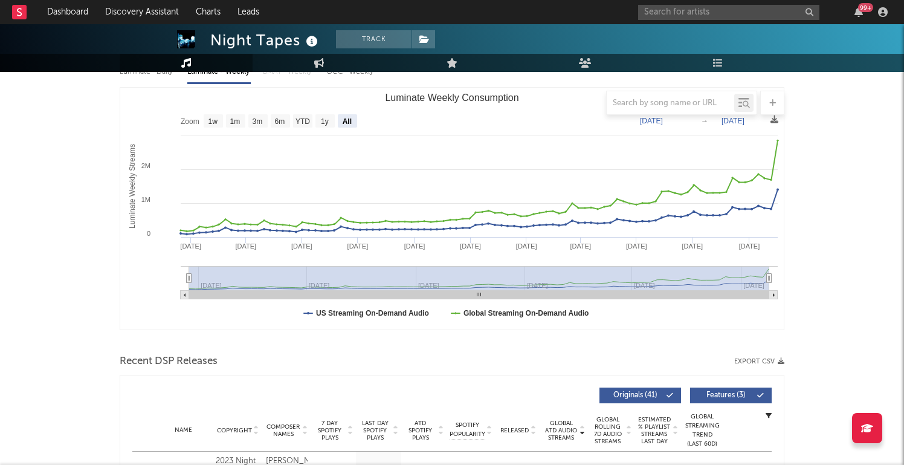
scroll to position [151, 0]
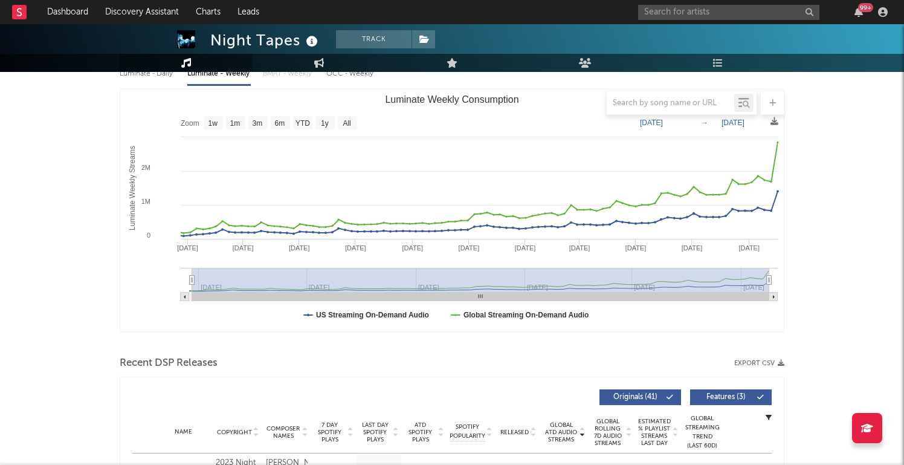
type input "2023-12-22"
select select "All"
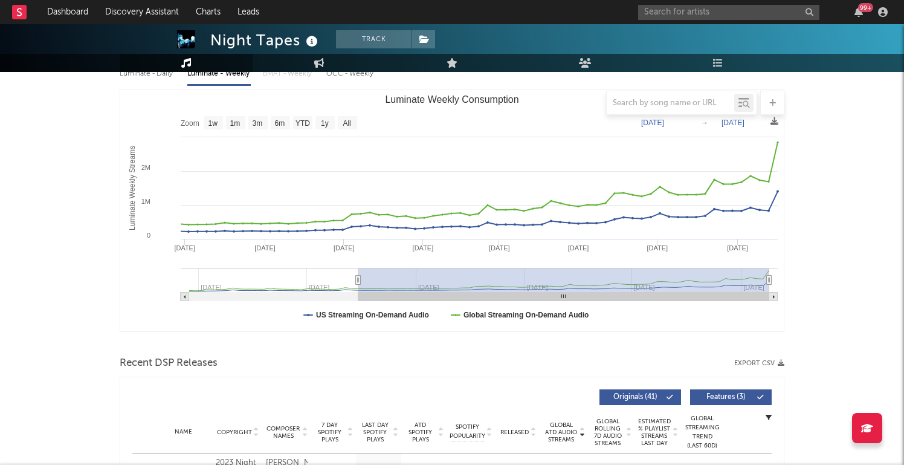
drag, startPoint x: 190, startPoint y: 277, endPoint x: 359, endPoint y: 282, distance: 168.7
click at [359, 282] on icon "Luminate Weekly Consumption" at bounding box center [358, 280] width 5 height 9
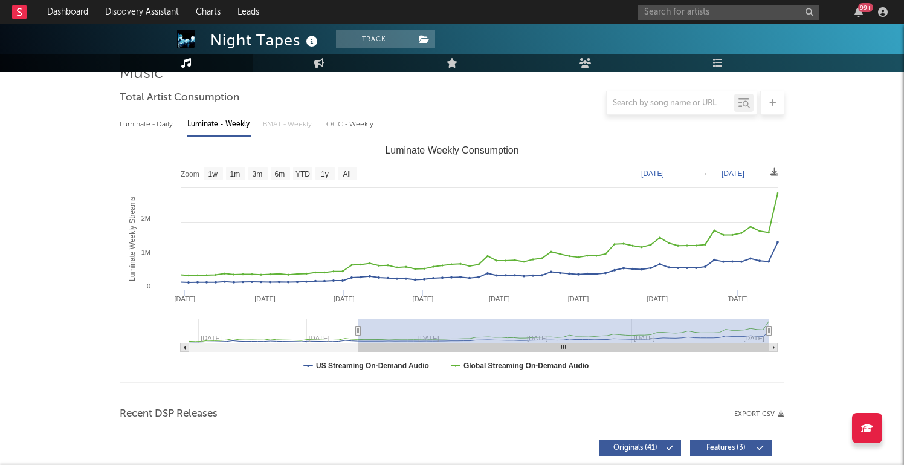
scroll to position [99, 0]
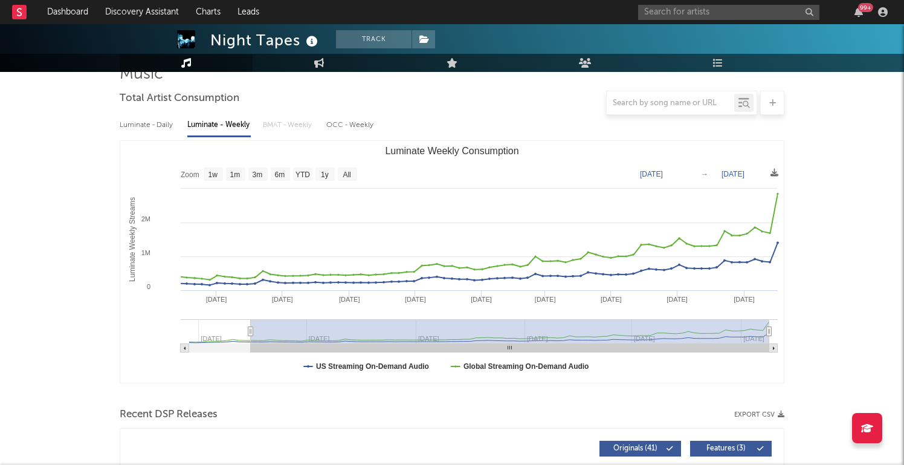
type input "2024-01-24"
select select "All"
type input "2023-12-21"
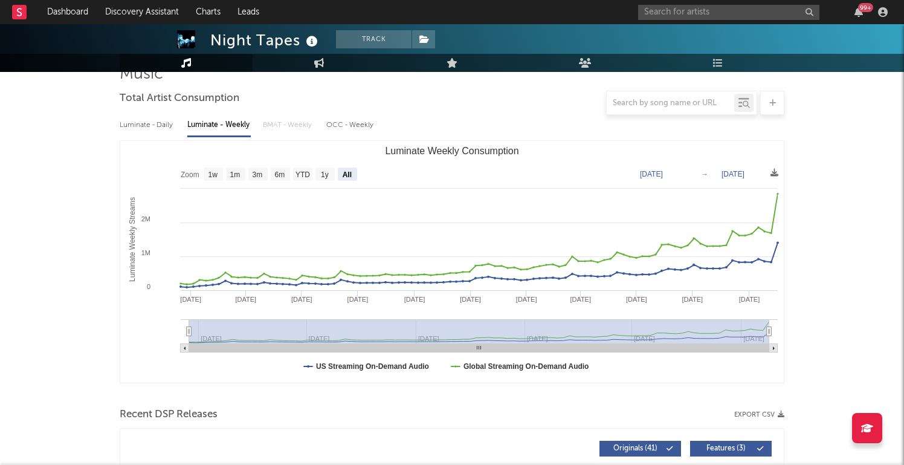
drag, startPoint x: 358, startPoint y: 333, endPoint x: 105, endPoint y: 333, distance: 253.3
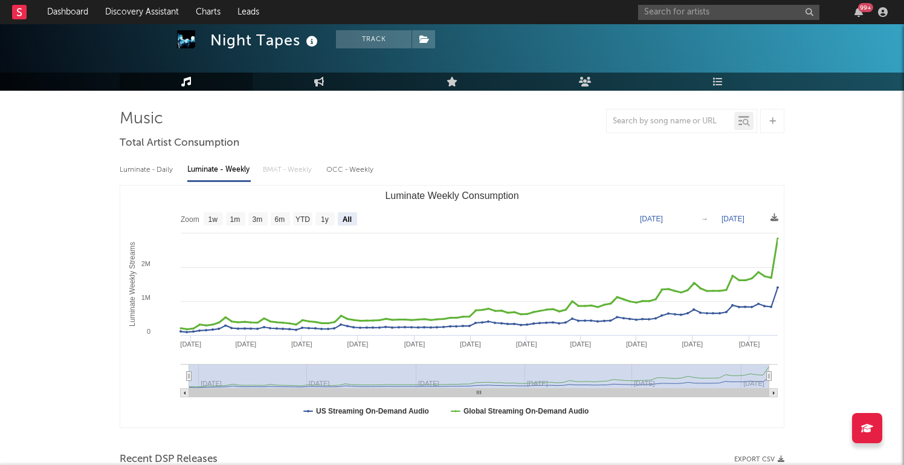
scroll to position [53, 0]
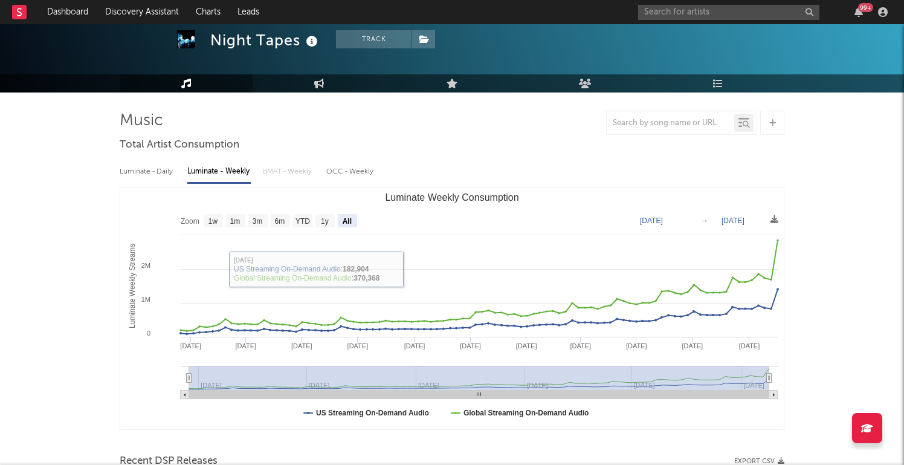
click at [282, 167] on div "Luminate - Daily Luminate - Weekly BMAT - Weekly OCC - Weekly" at bounding box center [452, 171] width 665 height 21
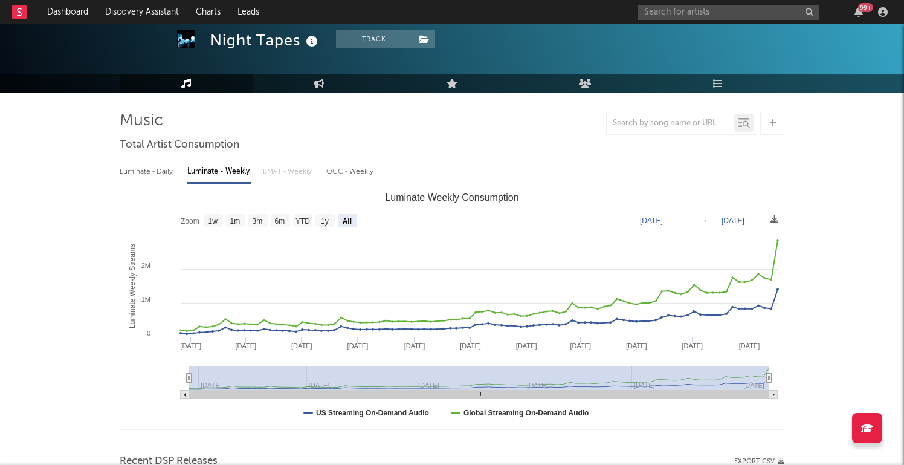
click at [282, 169] on div "Luminate - Daily Luminate - Weekly BMAT - Weekly OCC - Weekly" at bounding box center [452, 171] width 665 height 21
click at [282, 172] on div "Luminate - Daily Luminate - Weekly BMAT - Weekly OCC - Weekly" at bounding box center [452, 171] width 665 height 21
click at [352, 172] on div "OCC - Weekly" at bounding box center [350, 171] width 48 height 21
select select "6m"
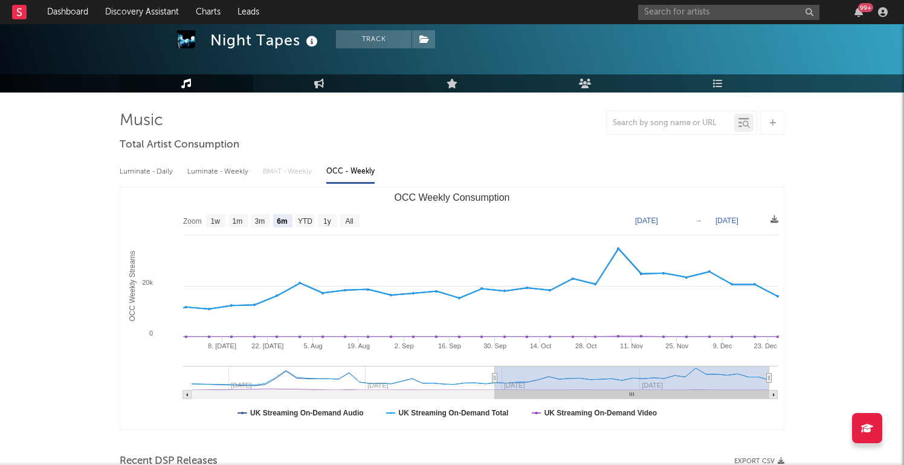
click at [232, 170] on div "Luminate - Weekly" at bounding box center [218, 171] width 63 height 21
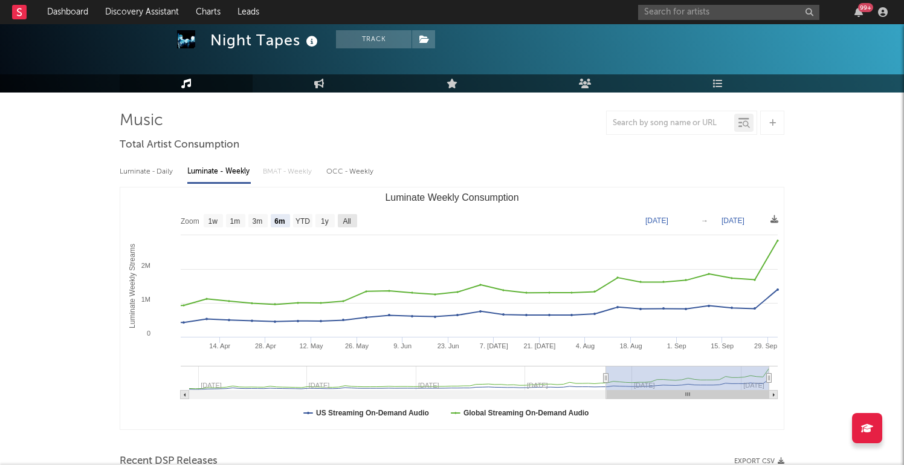
click at [345, 218] on text "All" at bounding box center [347, 221] width 8 height 8
select select "All"
type input "2023-12-21"
